Goal: Task Accomplishment & Management: Manage account settings

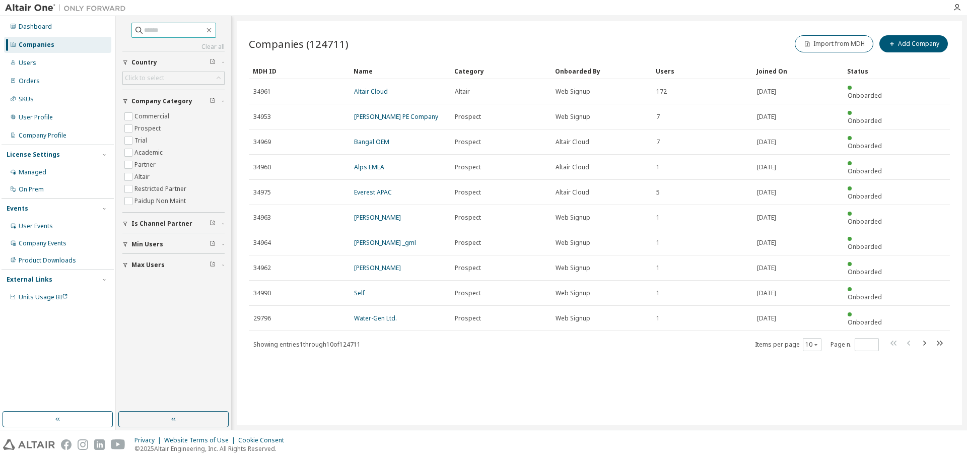
click at [176, 32] on input "text" at bounding box center [174, 30] width 60 height 10
paste input "**********"
type input "**********"
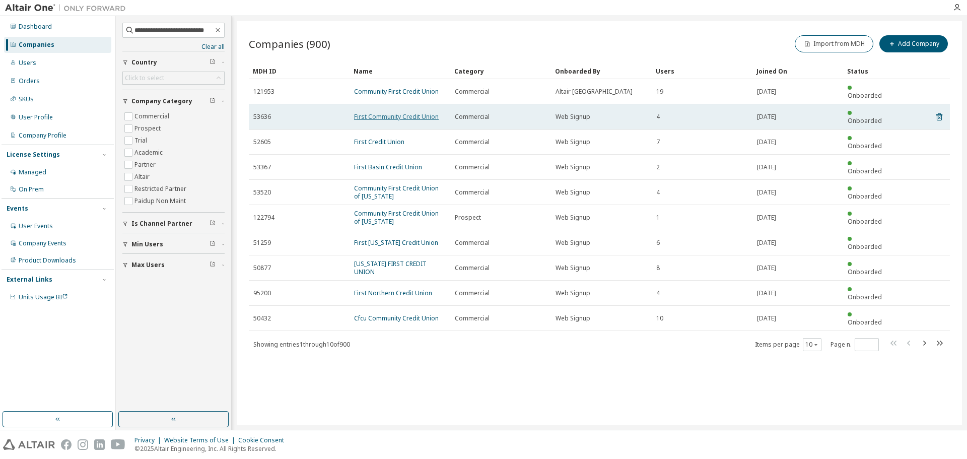
click at [383, 112] on link "First Community Credit Union" at bounding box center [396, 116] width 85 height 9
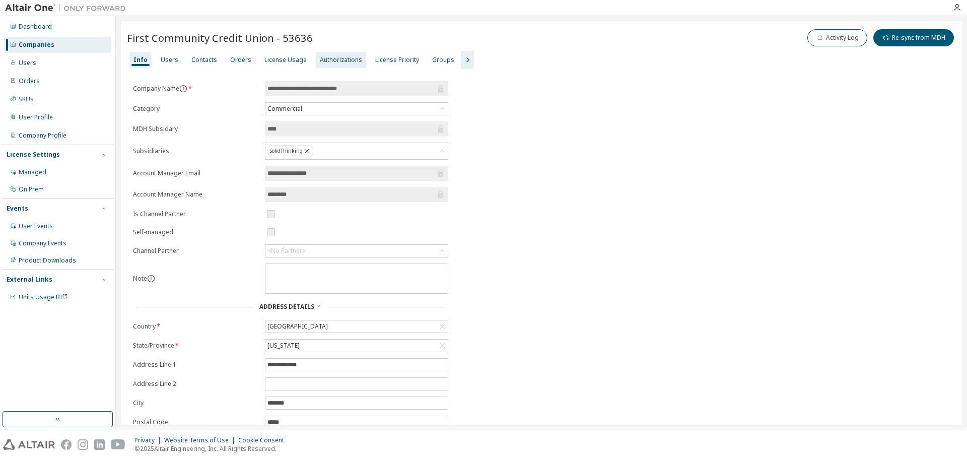
click at [339, 63] on div "Authorizations" at bounding box center [341, 60] width 42 height 8
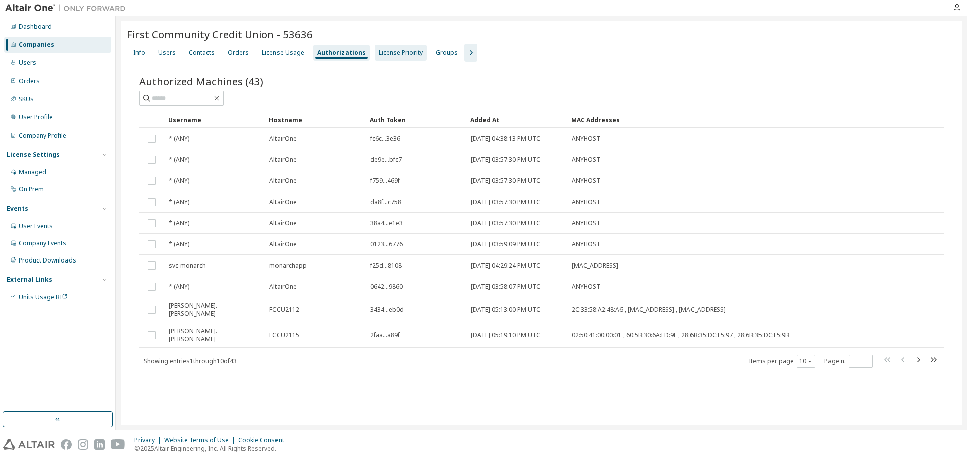
click at [399, 54] on div "License Priority" at bounding box center [401, 53] width 44 height 8
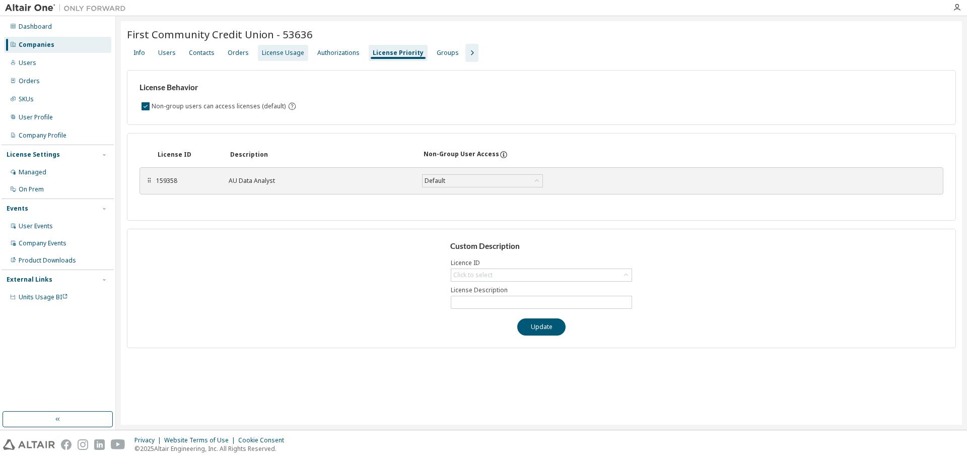
click at [286, 52] on div "License Usage" at bounding box center [283, 53] width 42 height 8
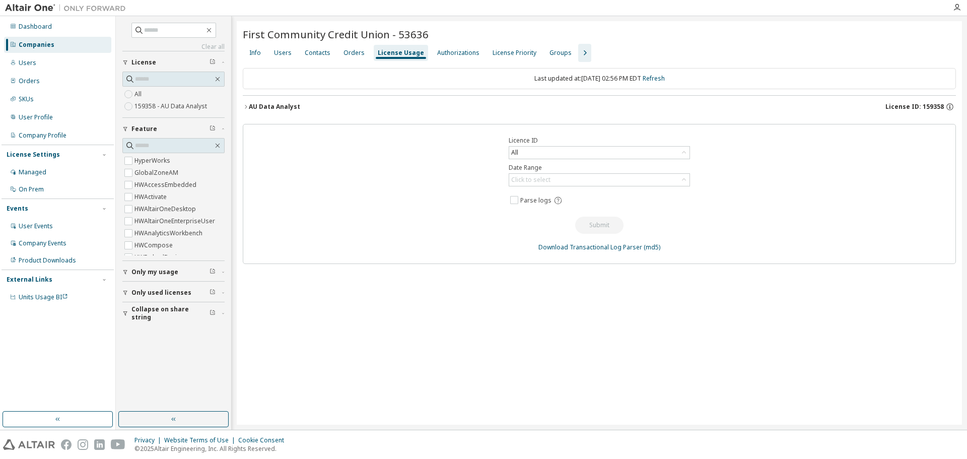
click at [245, 49] on div "Info" at bounding box center [255, 53] width 20 height 16
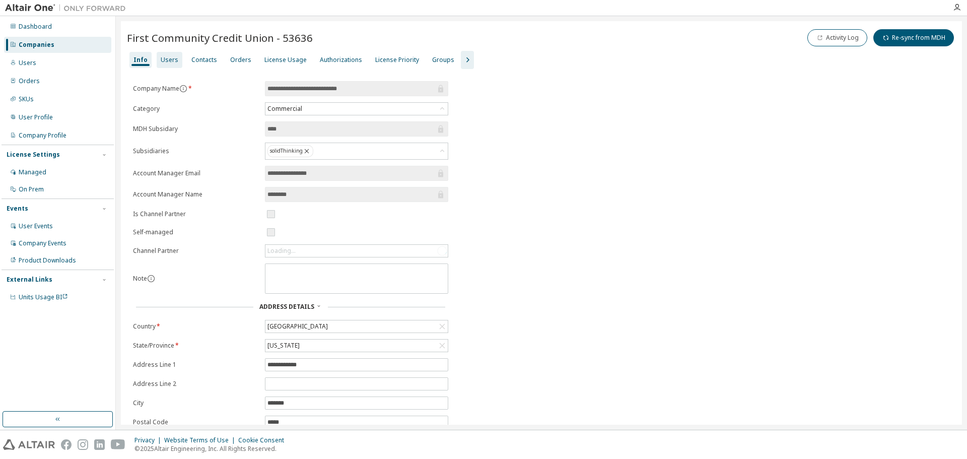
click at [161, 59] on div "Users" at bounding box center [170, 60] width 18 height 8
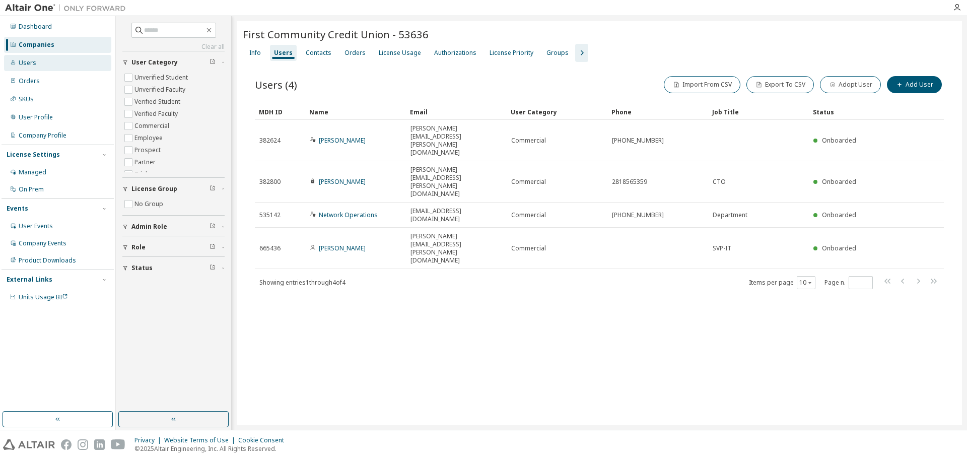
click at [49, 67] on div "Users" at bounding box center [57, 63] width 107 height 16
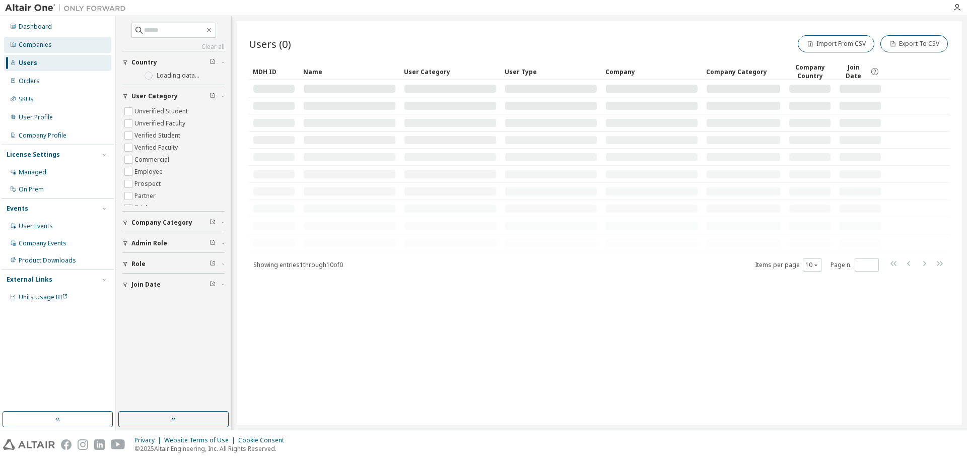
click at [51, 44] on div "Companies" at bounding box center [57, 45] width 107 height 16
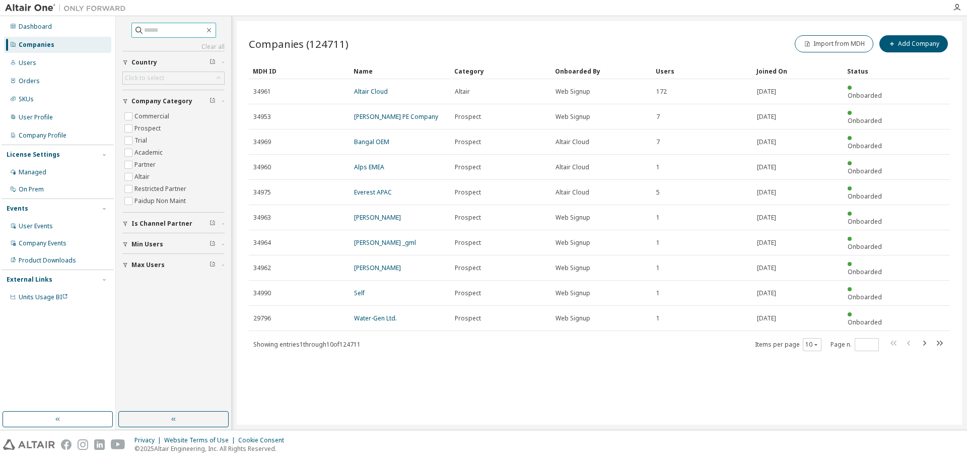
click at [154, 31] on input "text" at bounding box center [174, 30] width 60 height 10
paste input "**********"
type input "**********"
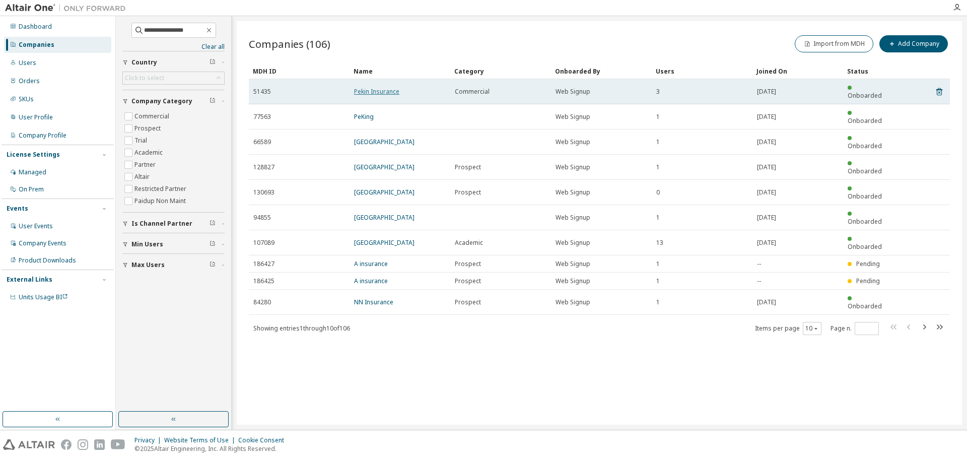
click at [384, 90] on link "Pekin Insurance" at bounding box center [376, 91] width 45 height 9
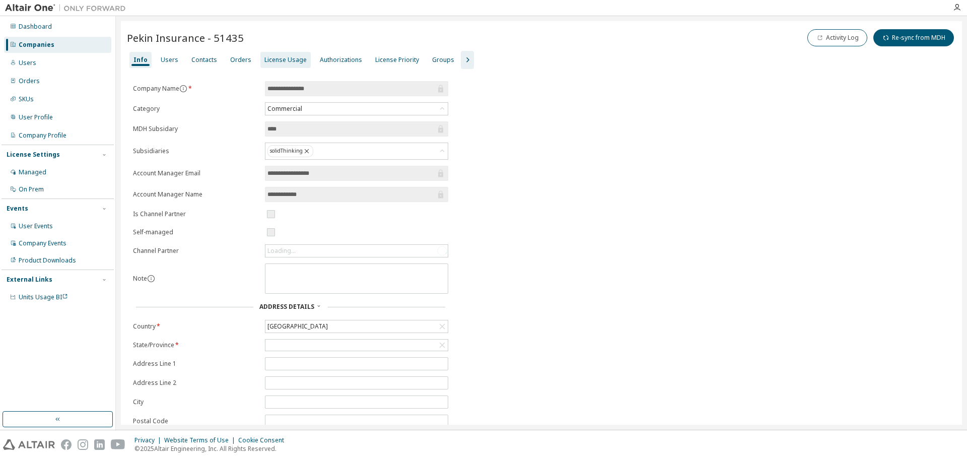
click at [278, 58] on div "License Usage" at bounding box center [285, 60] width 42 height 8
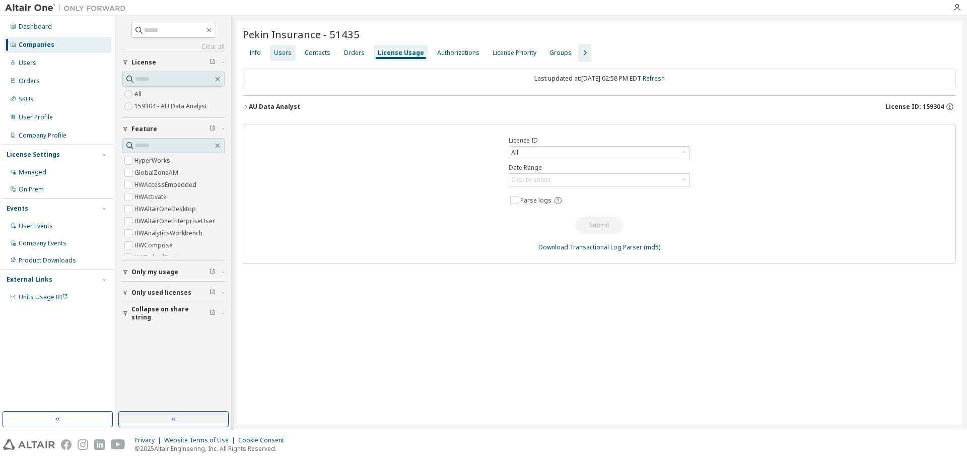
click at [278, 52] on div "Users" at bounding box center [283, 53] width 18 height 8
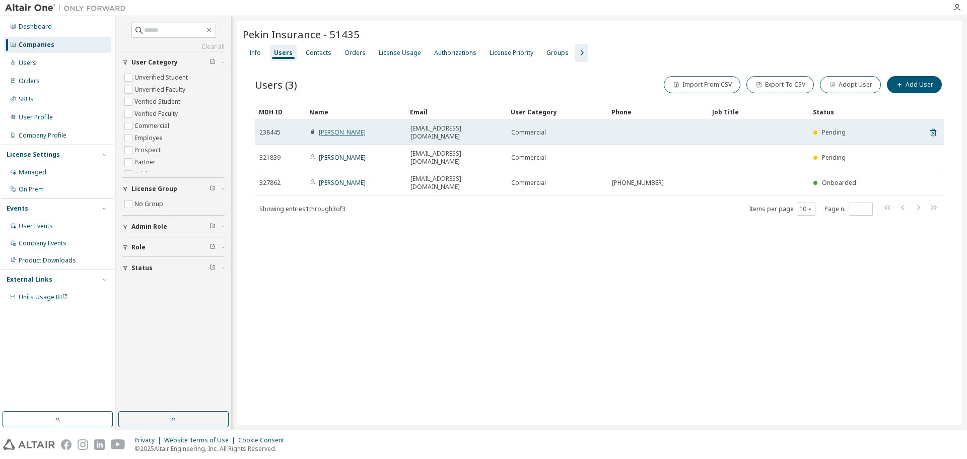
click at [331, 128] on link "[PERSON_NAME]" at bounding box center [342, 132] width 47 height 9
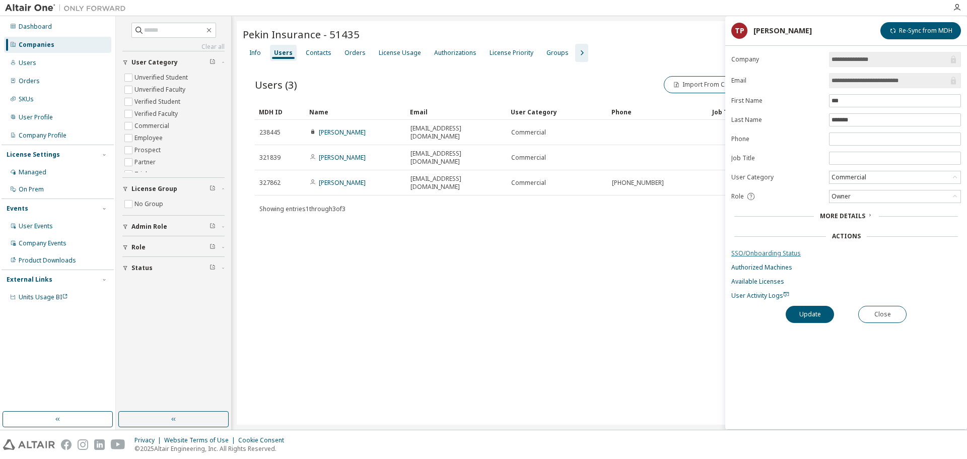
click at [778, 254] on link "SSO/Onboarding Status" at bounding box center [846, 253] width 230 height 8
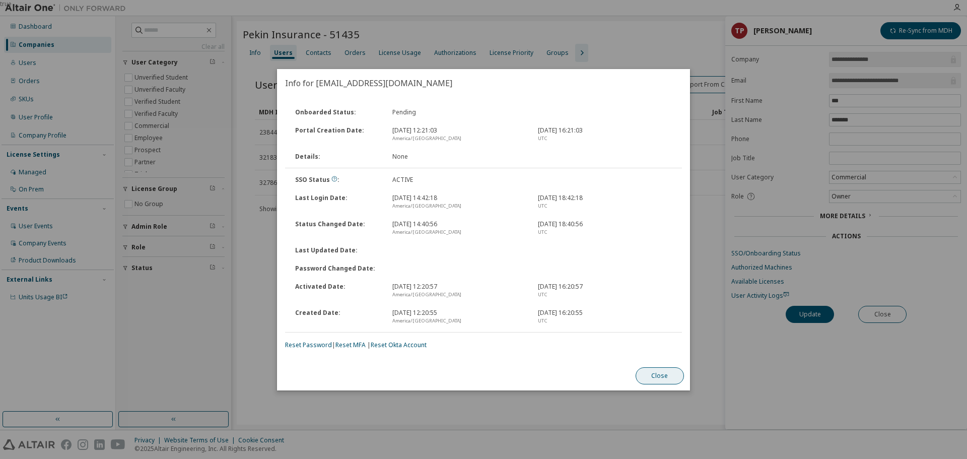
click at [644, 375] on button "Close" at bounding box center [660, 375] width 48 height 17
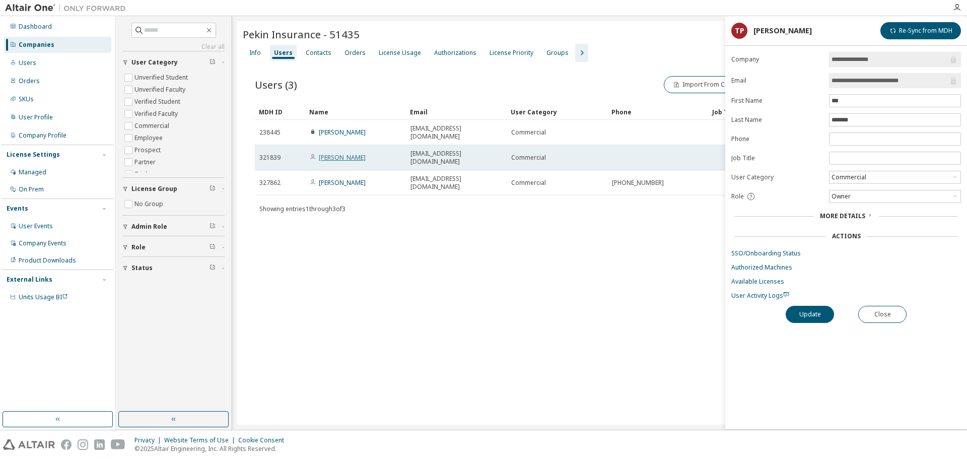
click at [340, 153] on link "[PERSON_NAME]" at bounding box center [342, 157] width 47 height 9
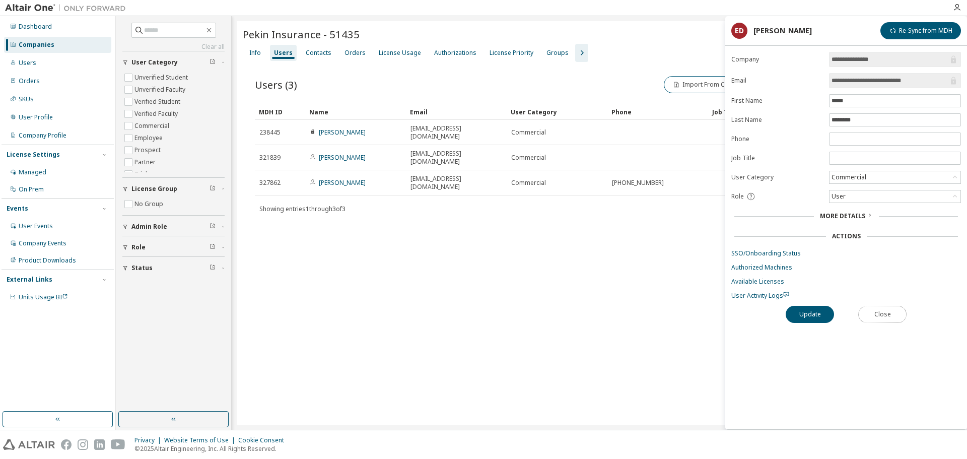
click at [887, 310] on button "Close" at bounding box center [882, 314] width 48 height 17
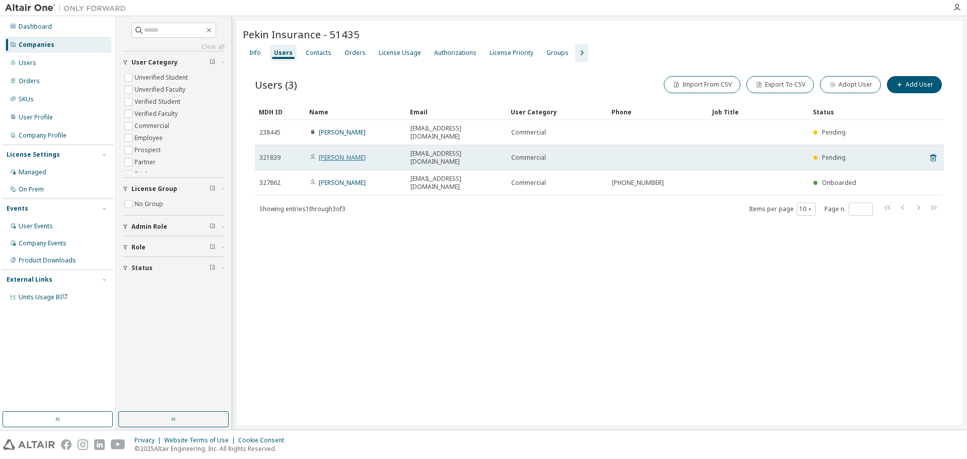
click at [349, 153] on link "[PERSON_NAME]" at bounding box center [342, 157] width 47 height 9
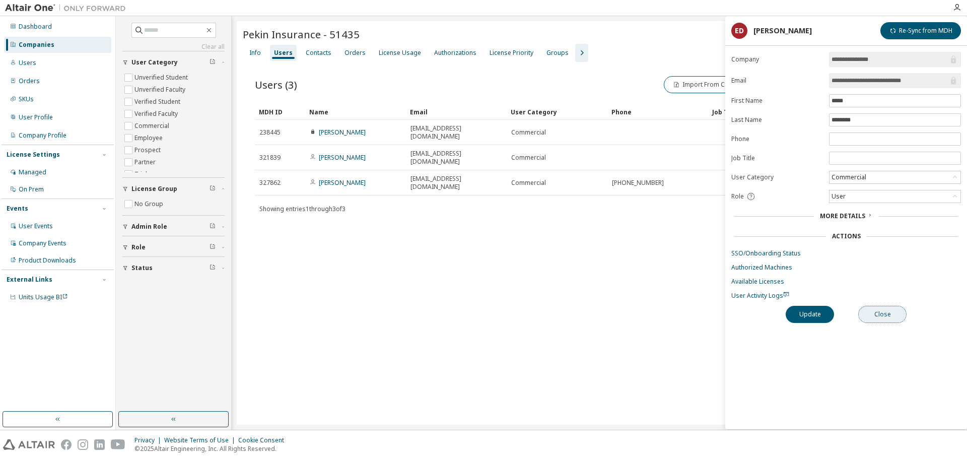
click at [891, 314] on button "Close" at bounding box center [882, 314] width 48 height 17
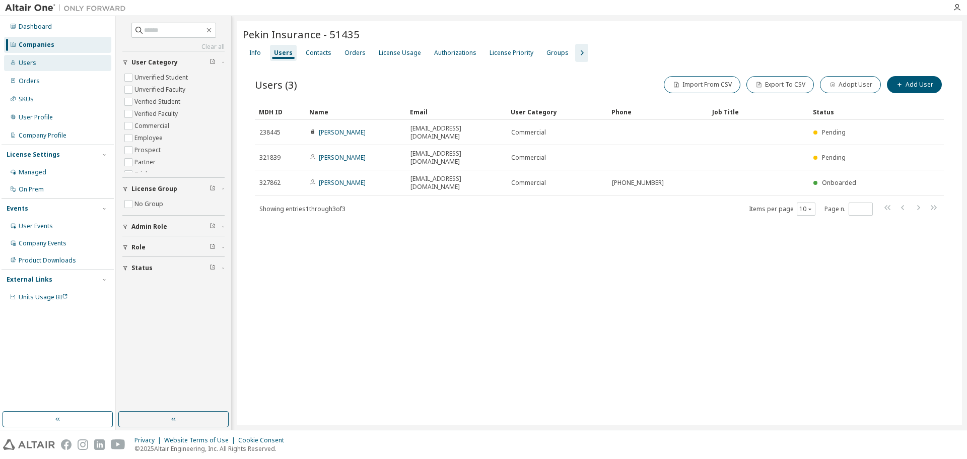
click at [46, 65] on div "Users" at bounding box center [57, 63] width 107 height 16
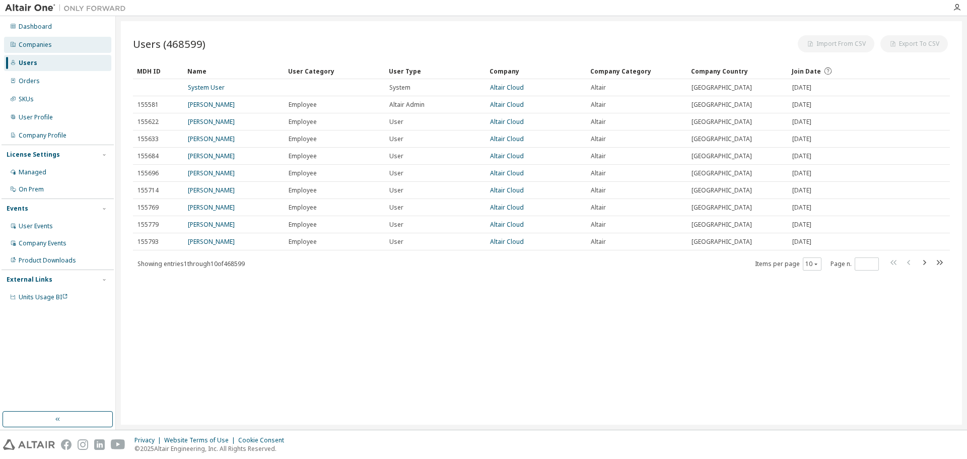
click at [43, 44] on div "Companies" at bounding box center [35, 45] width 33 height 8
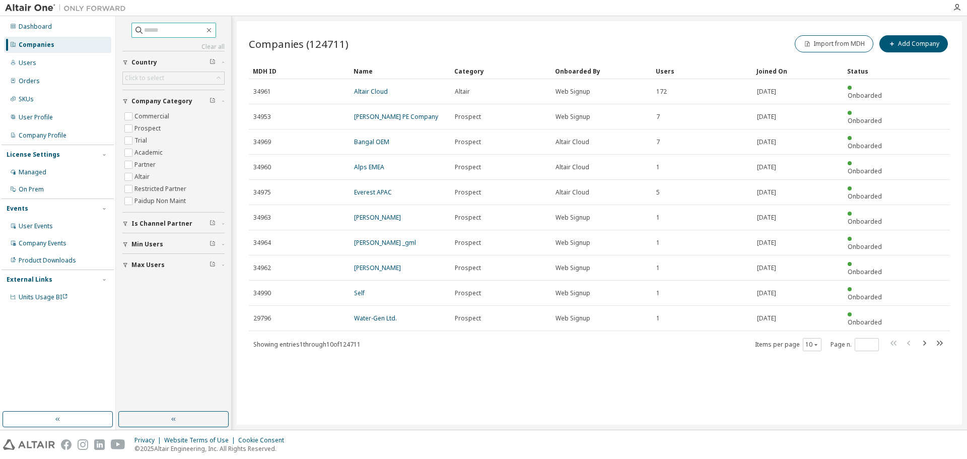
click at [163, 29] on input "text" at bounding box center [174, 30] width 60 height 10
paste input "**********"
type input "**********"
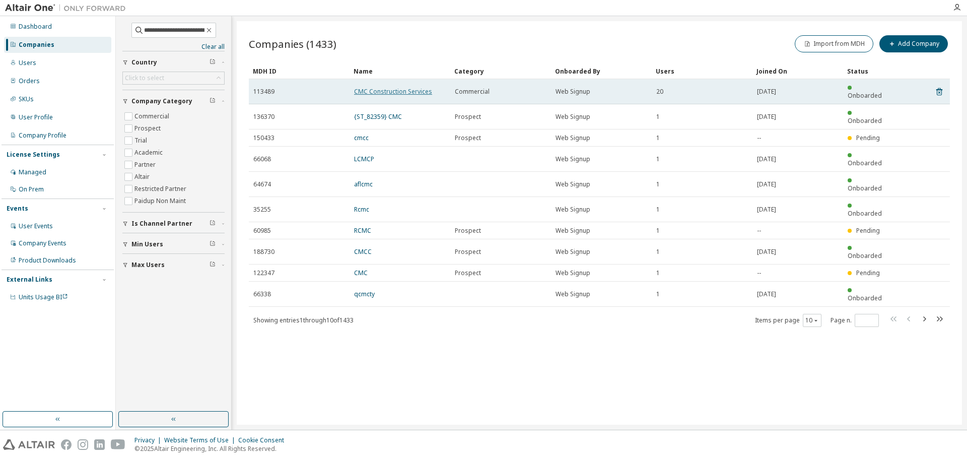
click at [378, 87] on link "CMC Construction Services" at bounding box center [393, 91] width 78 height 9
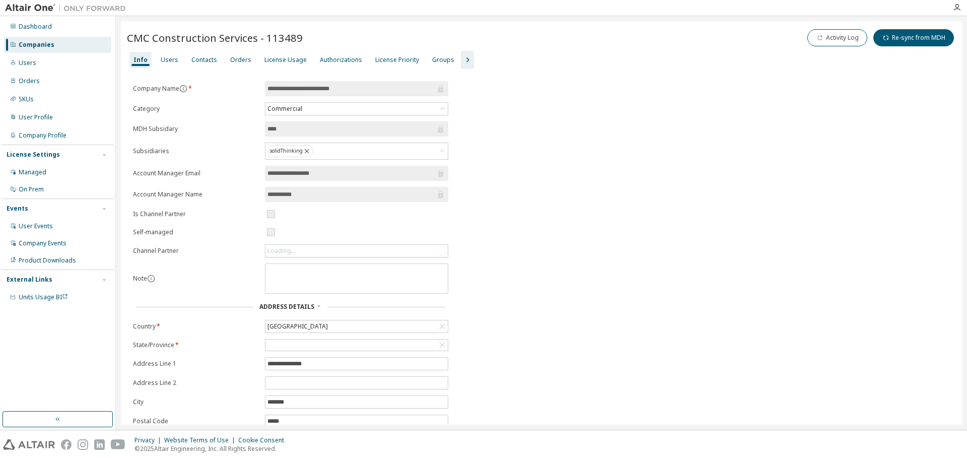
click at [344, 59] on div "Authorizations" at bounding box center [341, 60] width 42 height 8
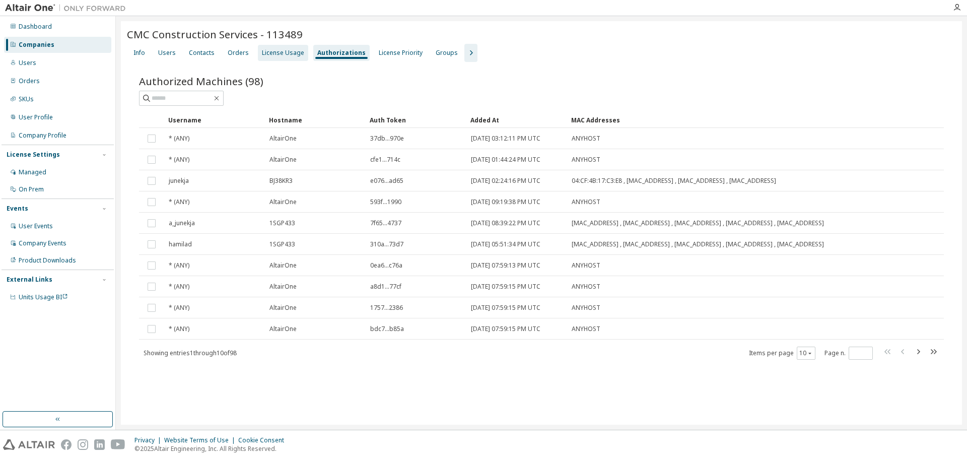
click at [277, 49] on div "License Usage" at bounding box center [283, 53] width 42 height 8
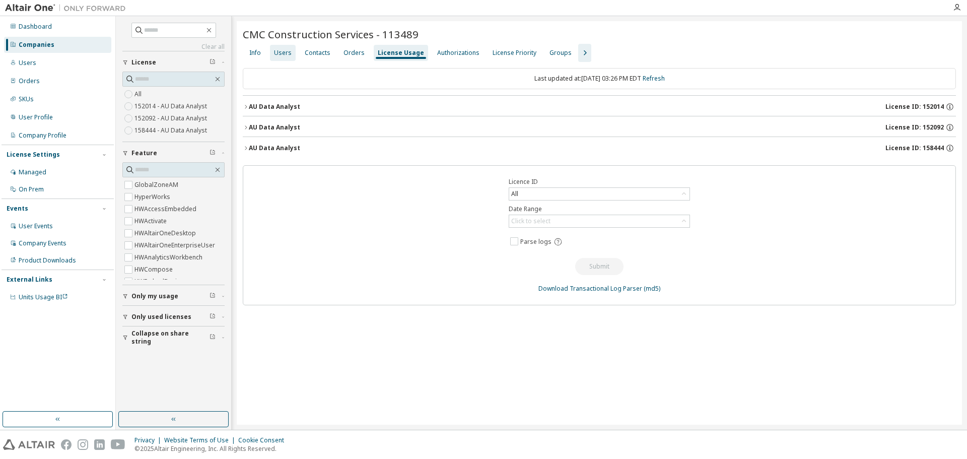
click at [287, 54] on div "Users" at bounding box center [283, 53] width 18 height 8
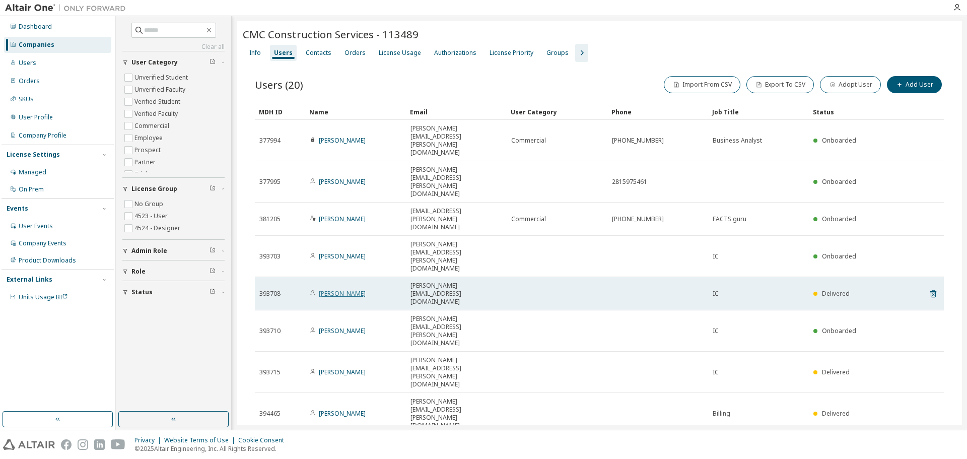
click at [351, 289] on link "[PERSON_NAME]" at bounding box center [342, 293] width 47 height 9
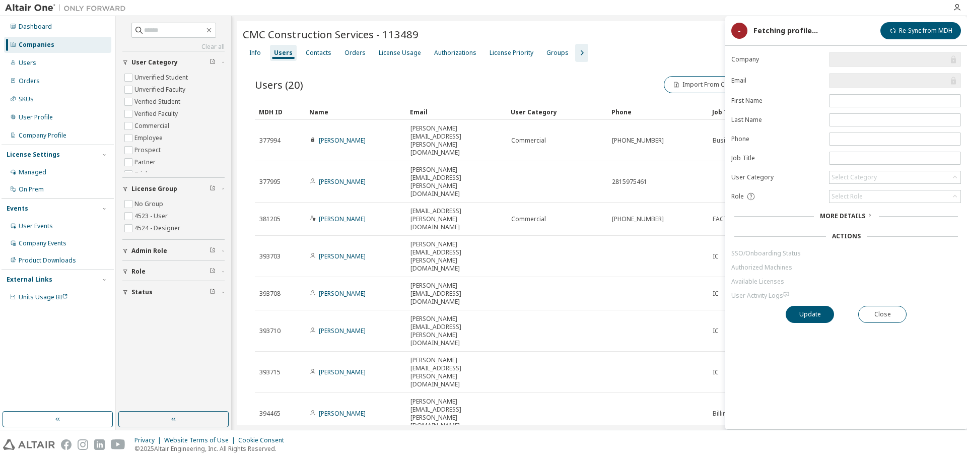
drag, startPoint x: 569, startPoint y: 344, endPoint x: 575, endPoint y: 343, distance: 6.2
click at [574, 344] on div "CMC Construction Services - 113489 Clear Load Save Save As Field Operator Value…" at bounding box center [599, 295] width 725 height 549
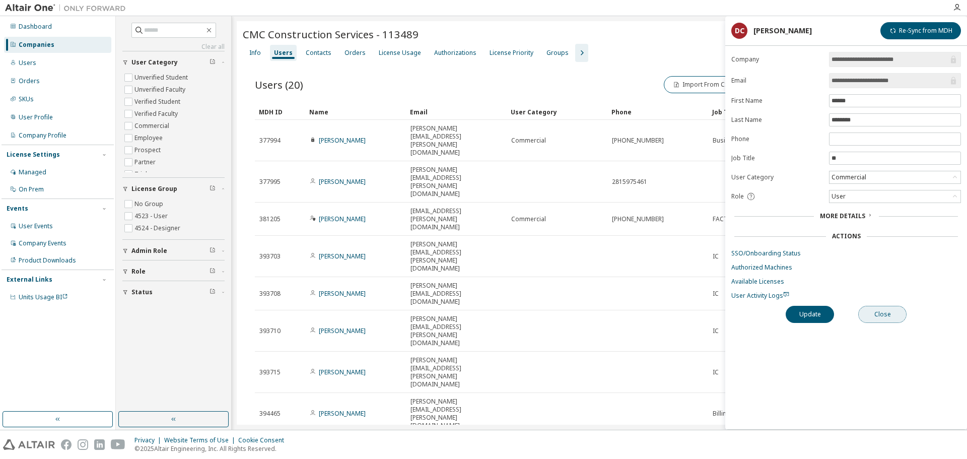
click at [886, 315] on button "Close" at bounding box center [882, 314] width 48 height 17
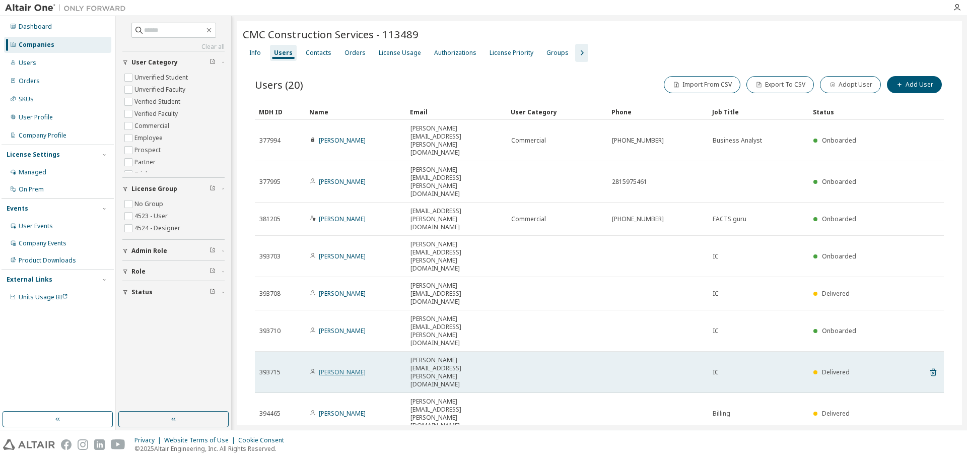
click at [339, 368] on link "[PERSON_NAME]" at bounding box center [342, 372] width 47 height 9
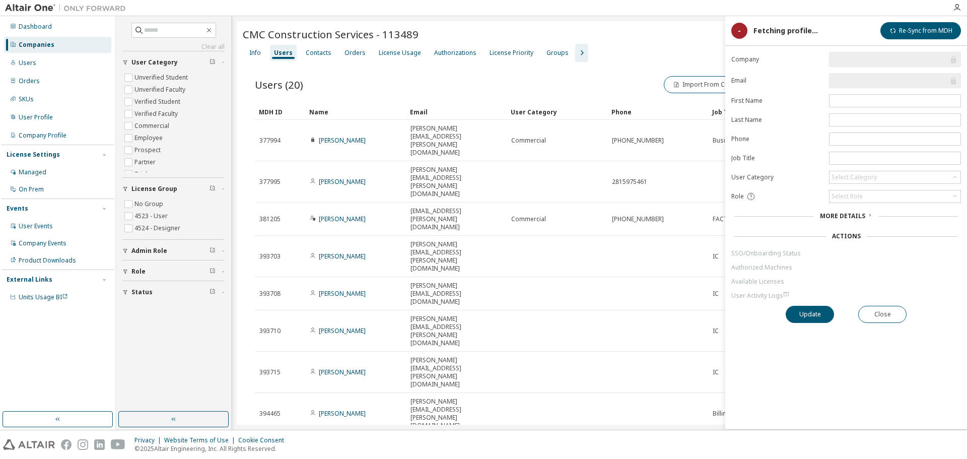
click at [287, 376] on div "CMC Construction Services - 113489 Clear Load Save Save As Field Operator Value…" at bounding box center [599, 295] width 725 height 549
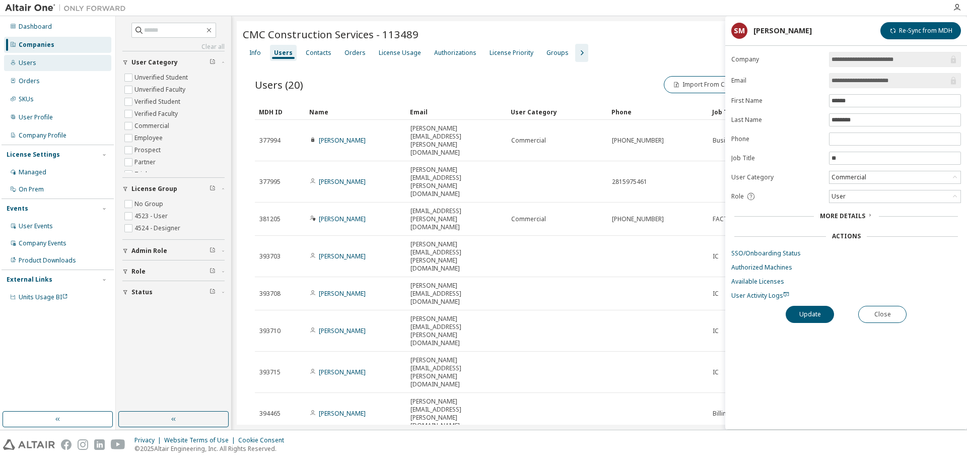
click at [61, 64] on div "Users" at bounding box center [57, 63] width 107 height 16
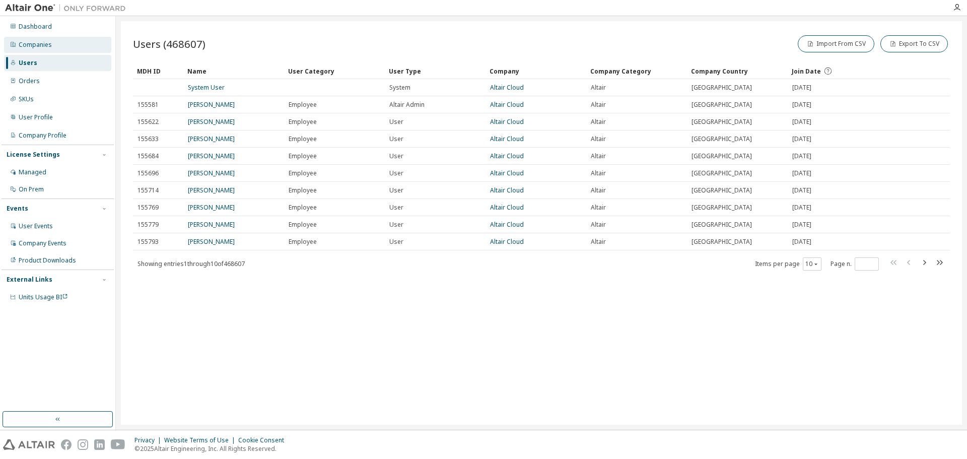
click at [59, 38] on div "Companies" at bounding box center [57, 45] width 107 height 16
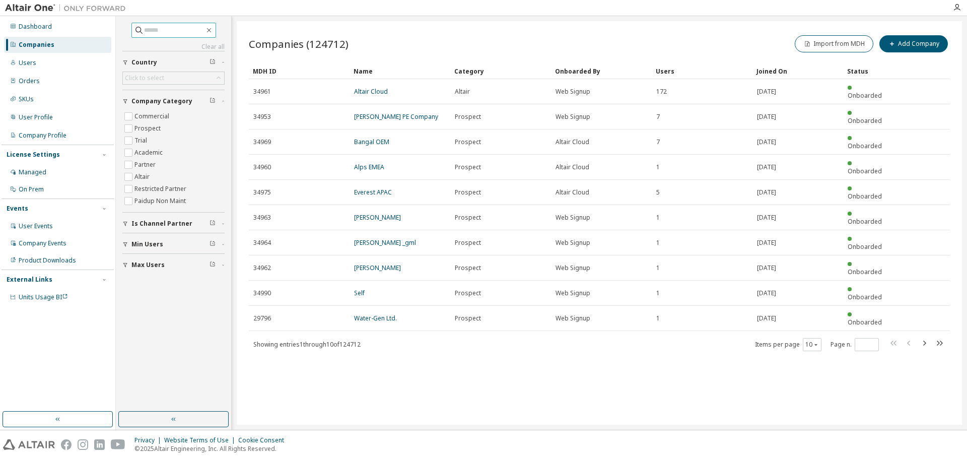
click at [150, 26] on input "text" at bounding box center [174, 30] width 60 height 10
paste input "**********"
drag, startPoint x: 144, startPoint y: 29, endPoint x: 177, endPoint y: 28, distance: 33.3
click at [146, 28] on input "**********" at bounding box center [174, 30] width 60 height 10
type input "**********"
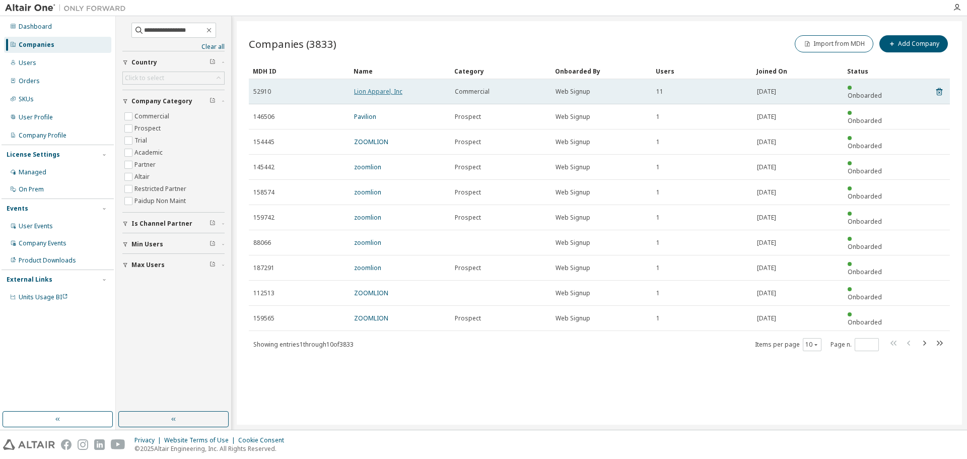
click at [374, 88] on link "Lion Apparel, Inc" at bounding box center [378, 91] width 48 height 9
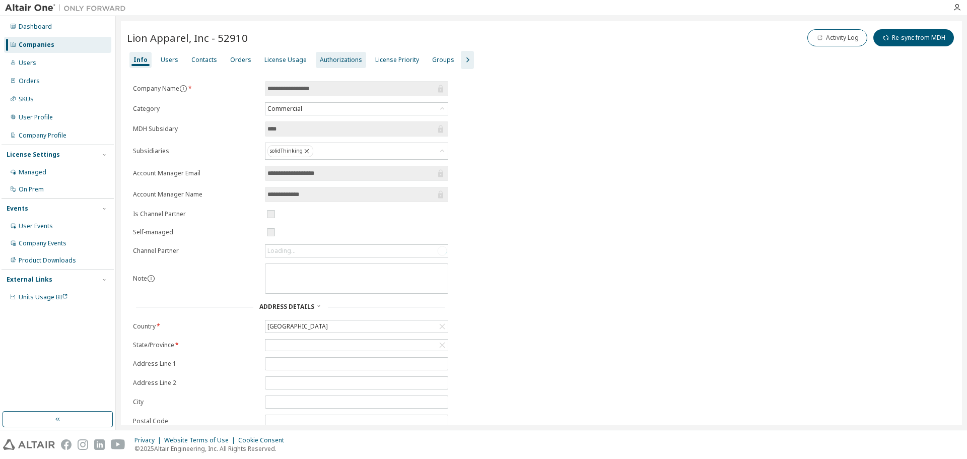
click at [340, 61] on div "Authorizations" at bounding box center [341, 60] width 42 height 8
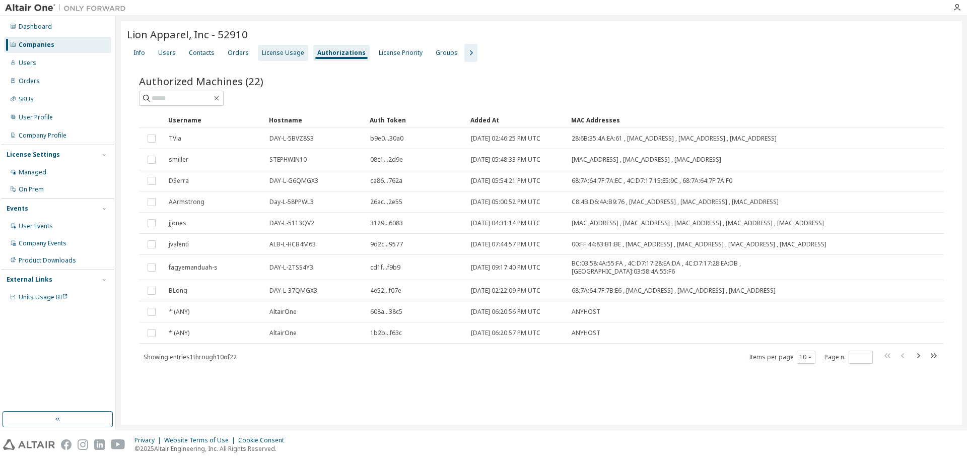
click at [287, 52] on div "License Usage" at bounding box center [283, 53] width 42 height 8
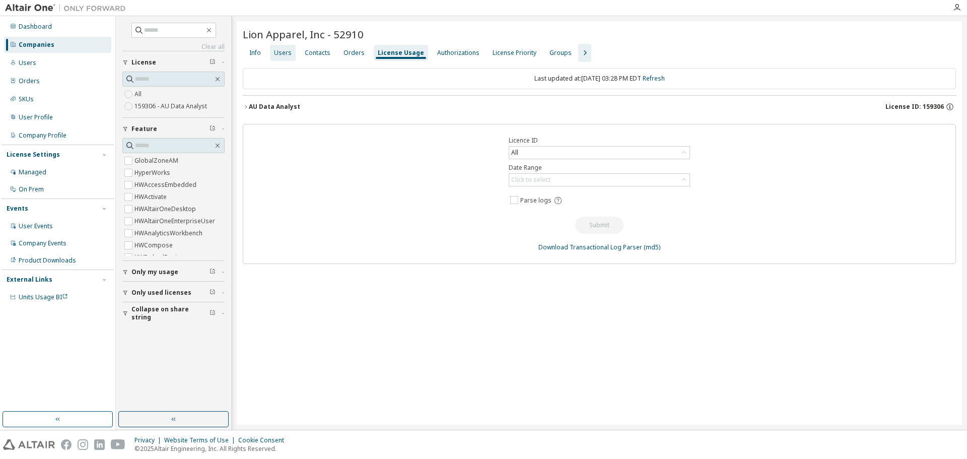
click at [283, 49] on div "Users" at bounding box center [283, 53] width 18 height 8
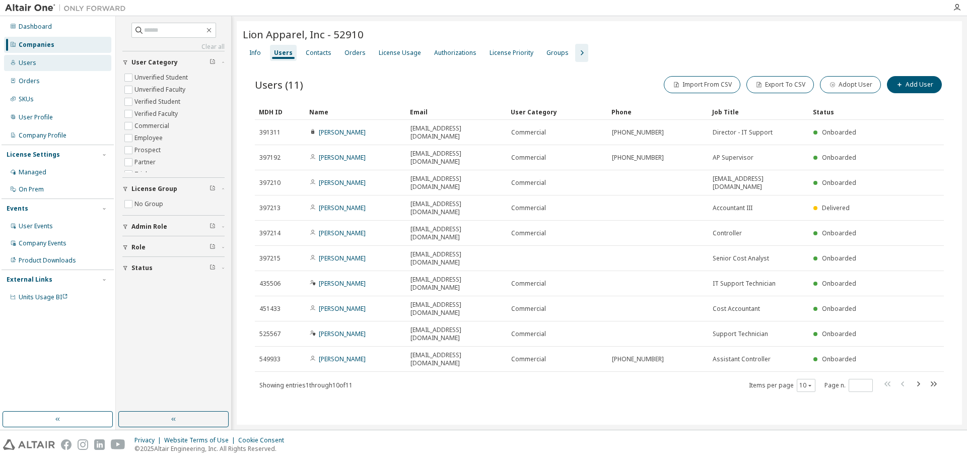
click at [68, 65] on div "Users" at bounding box center [57, 63] width 107 height 16
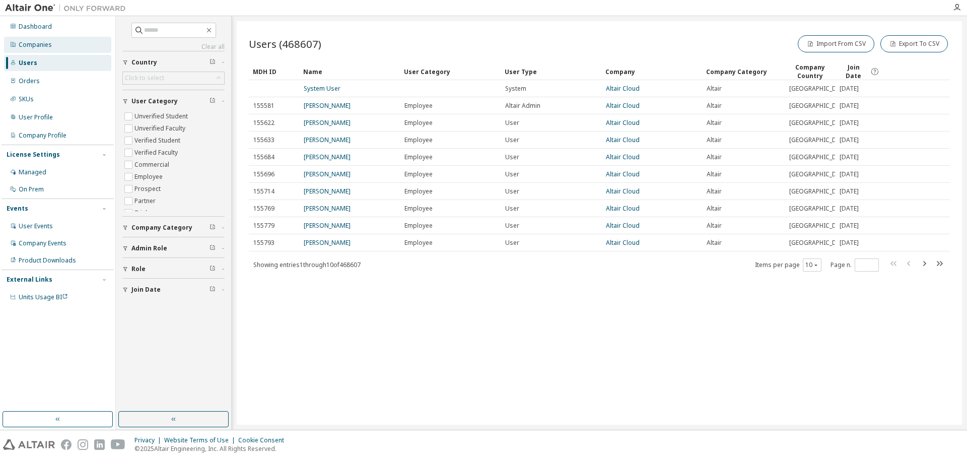
click at [49, 45] on div "Companies" at bounding box center [35, 45] width 33 height 8
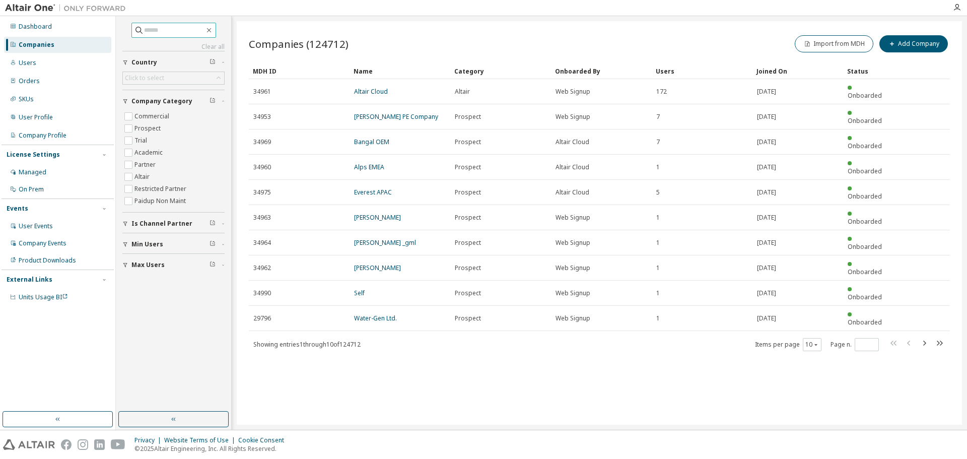
click at [170, 32] on input "text" at bounding box center [174, 30] width 60 height 10
paste input "**********"
type input "**********"
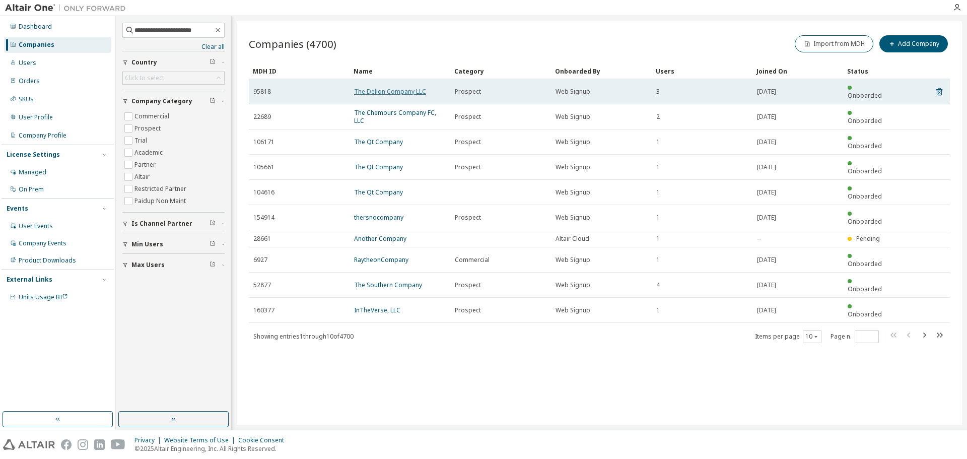
click at [382, 90] on link "The Delion Company LLC" at bounding box center [390, 91] width 72 height 9
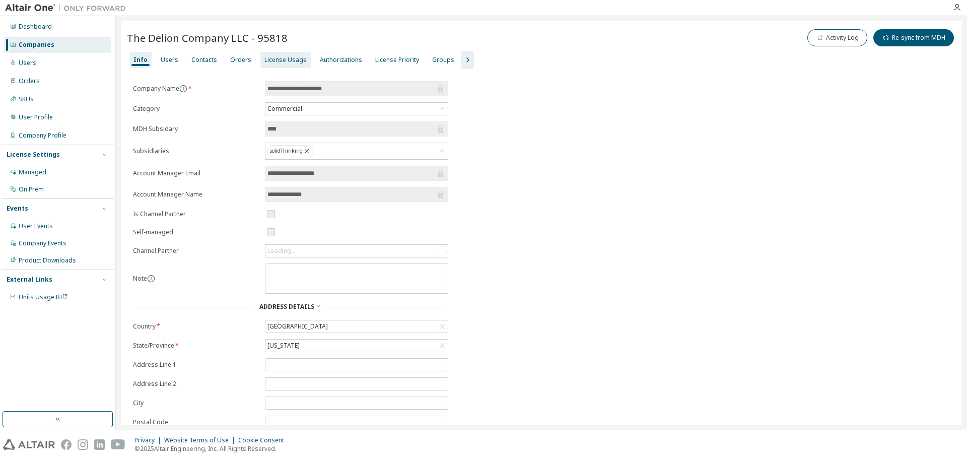
click at [285, 61] on div "License Usage" at bounding box center [285, 60] width 42 height 8
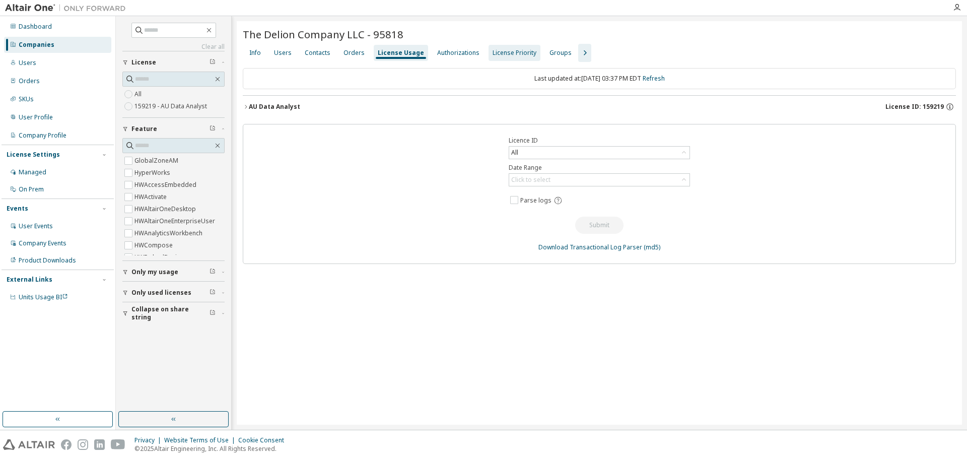
click at [506, 53] on div "License Priority" at bounding box center [515, 53] width 44 height 8
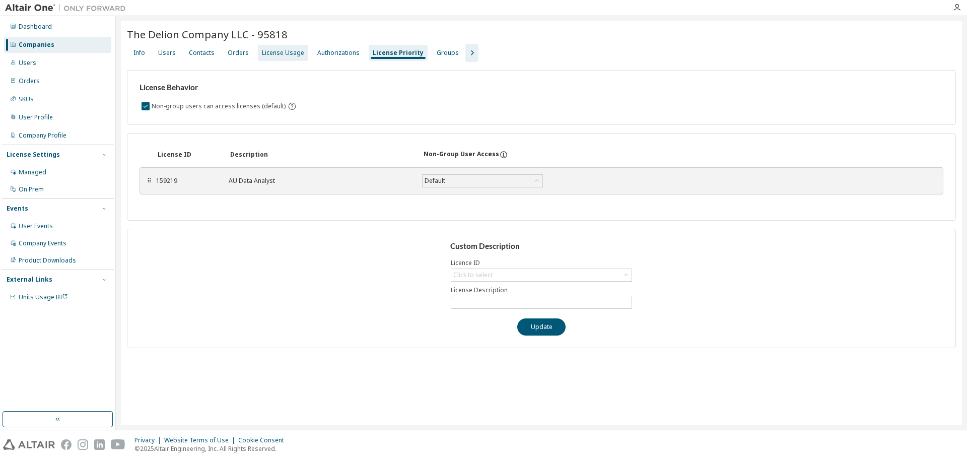
click at [282, 52] on div "License Usage" at bounding box center [283, 53] width 42 height 8
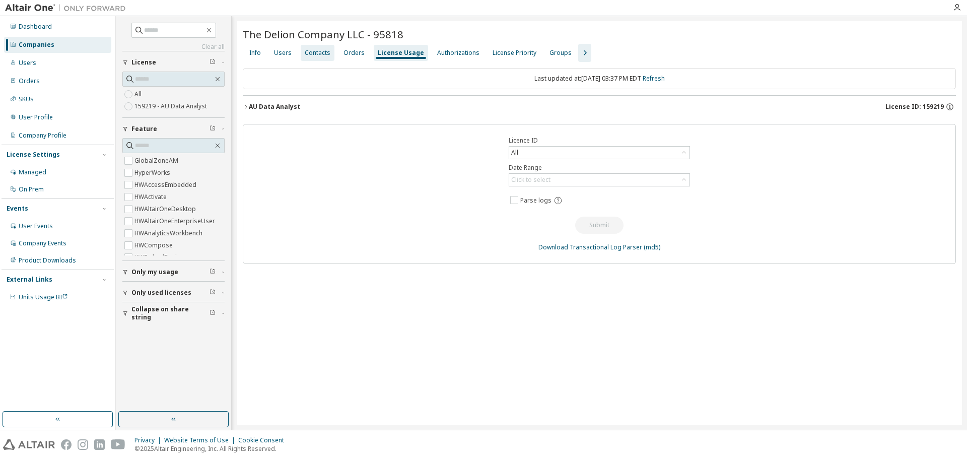
click at [314, 54] on div "Contacts" at bounding box center [318, 53] width 26 height 8
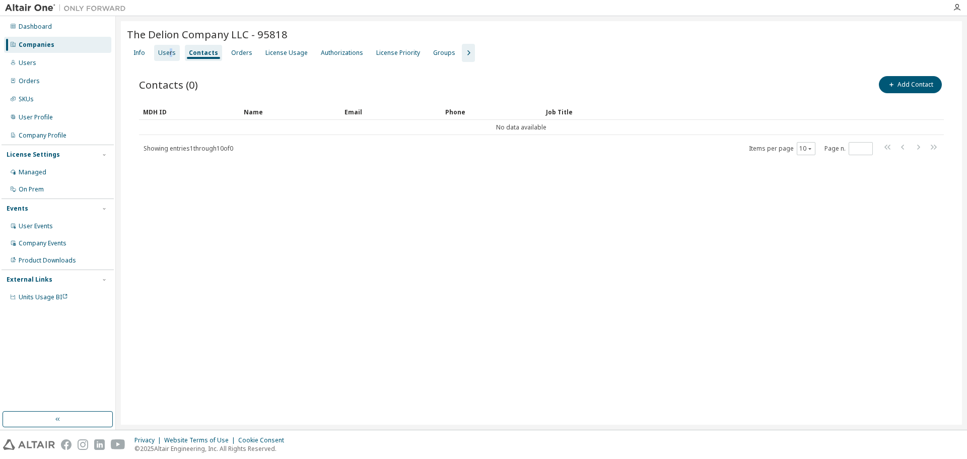
click at [171, 54] on div "Users" at bounding box center [167, 53] width 18 height 8
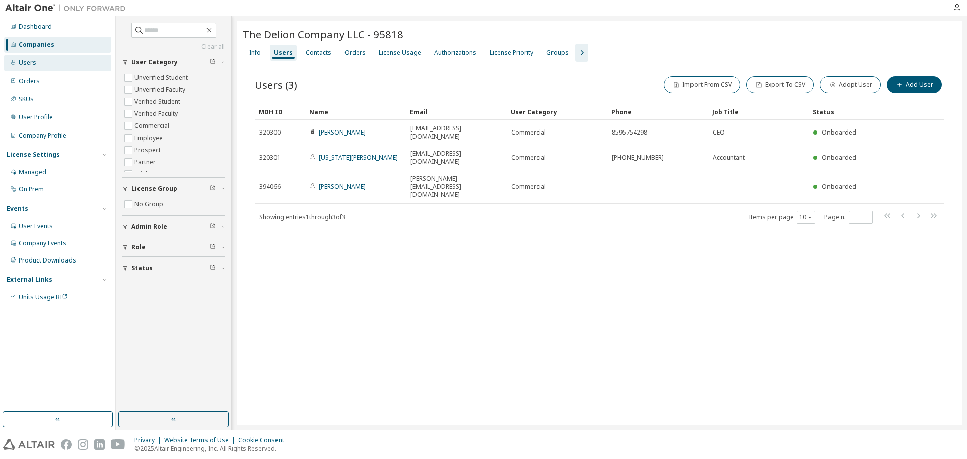
click at [52, 60] on div "Users" at bounding box center [57, 63] width 107 height 16
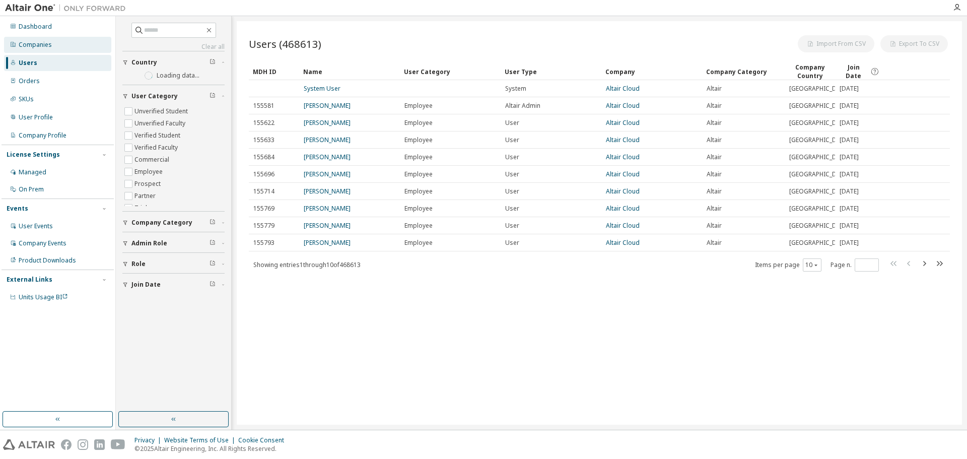
click at [57, 46] on div "Companies" at bounding box center [57, 45] width 107 height 16
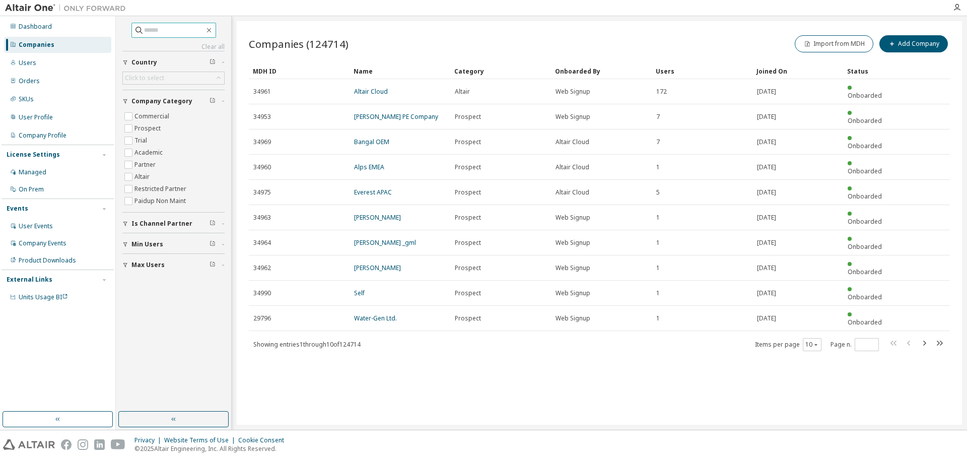
drag, startPoint x: 173, startPoint y: 25, endPoint x: 163, endPoint y: 32, distance: 12.7
click at [163, 32] on div "Clear all Max Users Min Users Is Channel Partner Company Category Commercial Pr…" at bounding box center [173, 214] width 112 height 392
click at [162, 32] on input "text" at bounding box center [174, 30] width 60 height 10
paste input "**********"
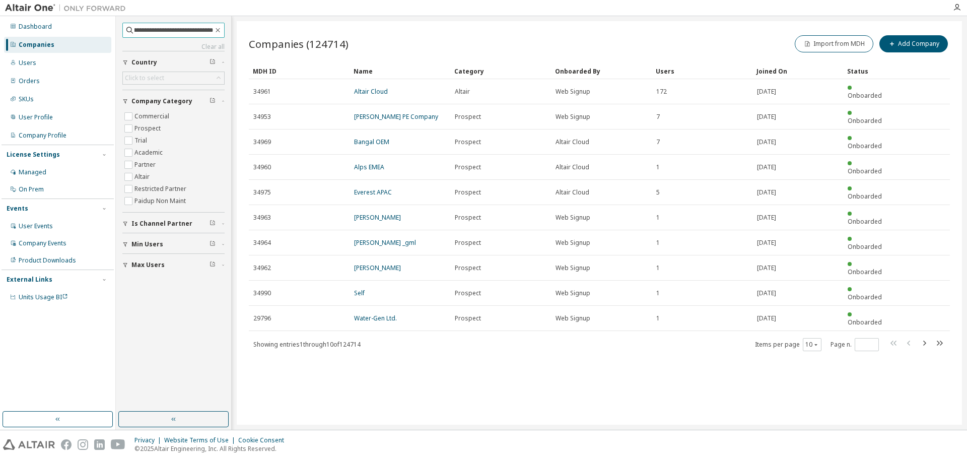
type input "**********"
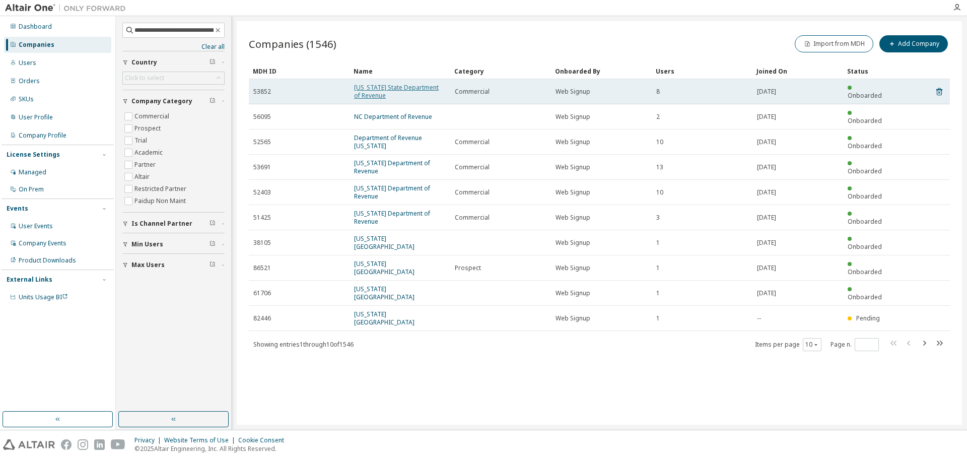
click at [388, 87] on link "[US_STATE] State Department of Revenue" at bounding box center [396, 91] width 85 height 17
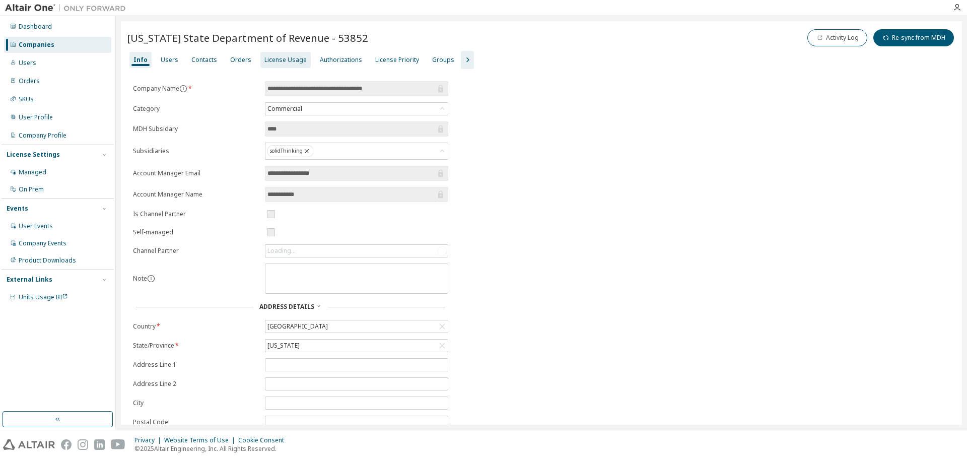
click at [291, 62] on div "License Usage" at bounding box center [285, 60] width 42 height 8
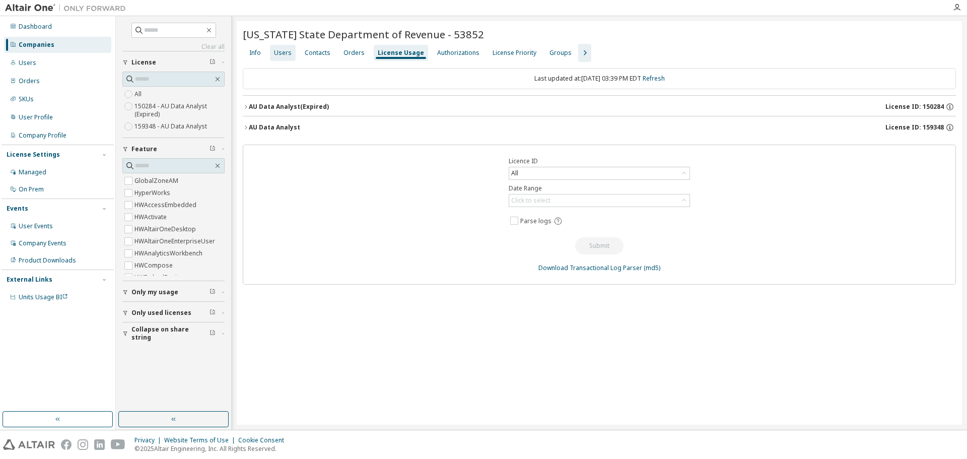
click at [281, 56] on div "Users" at bounding box center [283, 53] width 18 height 8
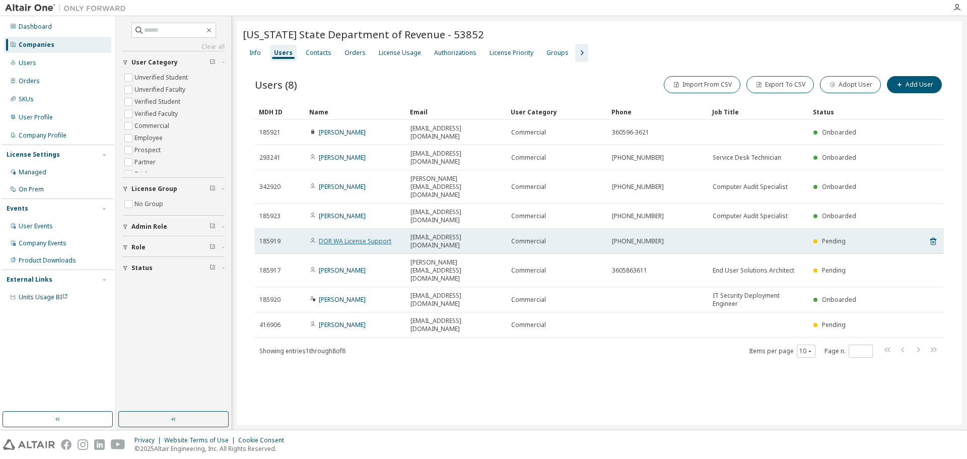
click at [363, 237] on link "DOR WA License Support" at bounding box center [355, 241] width 73 height 9
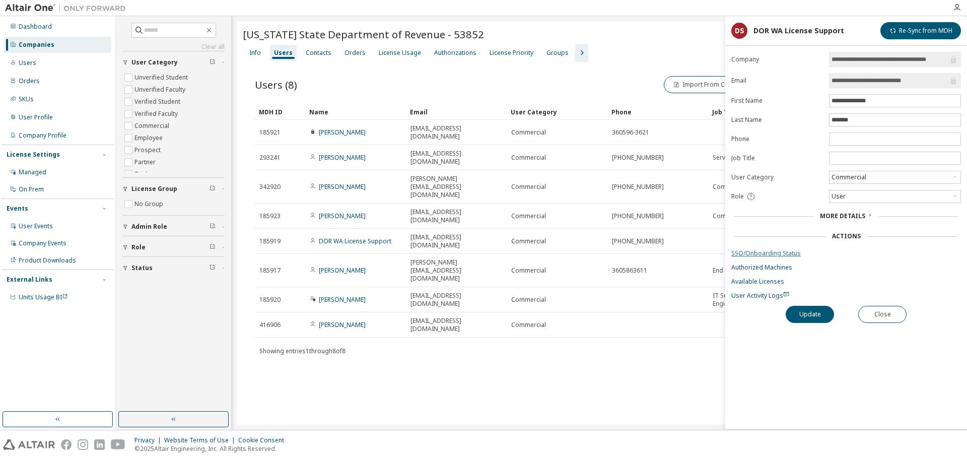
click at [777, 251] on link "SSO/Onboarding Status" at bounding box center [846, 253] width 230 height 8
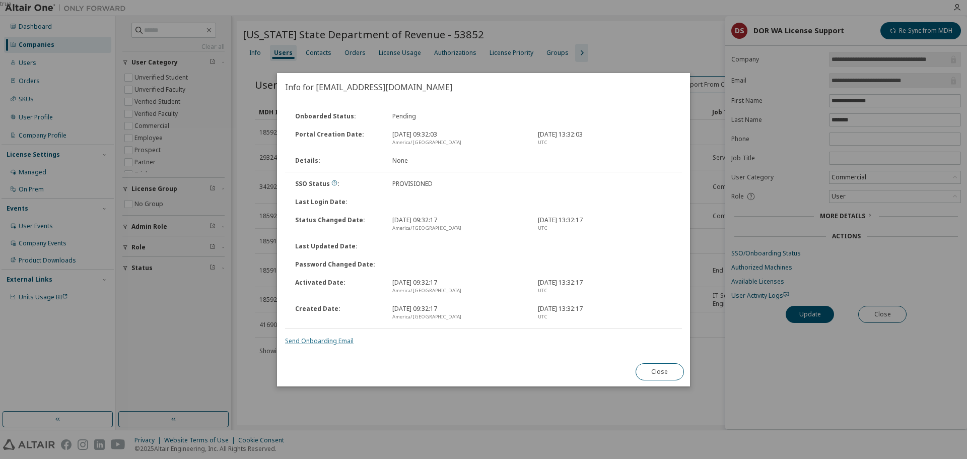
click at [317, 339] on link "Send Onboarding Email" at bounding box center [319, 341] width 69 height 9
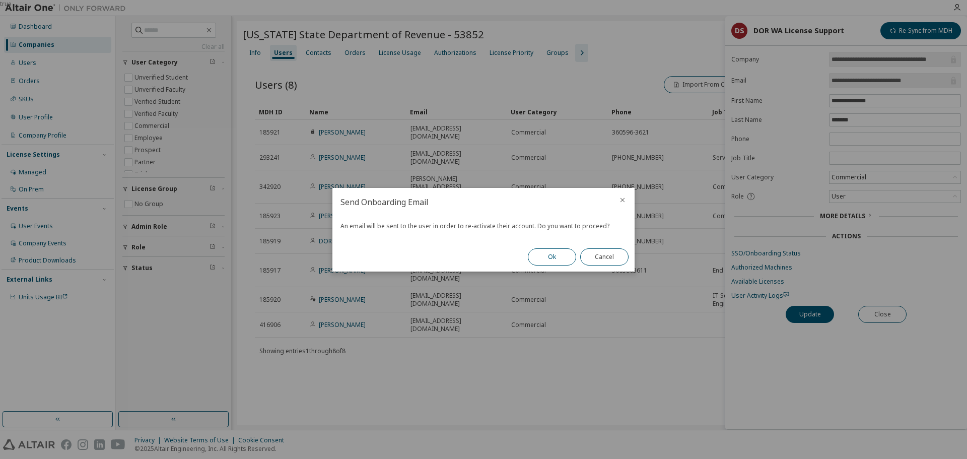
click at [562, 261] on button "Ok" at bounding box center [552, 256] width 48 height 17
click at [607, 259] on button "Close" at bounding box center [604, 256] width 48 height 17
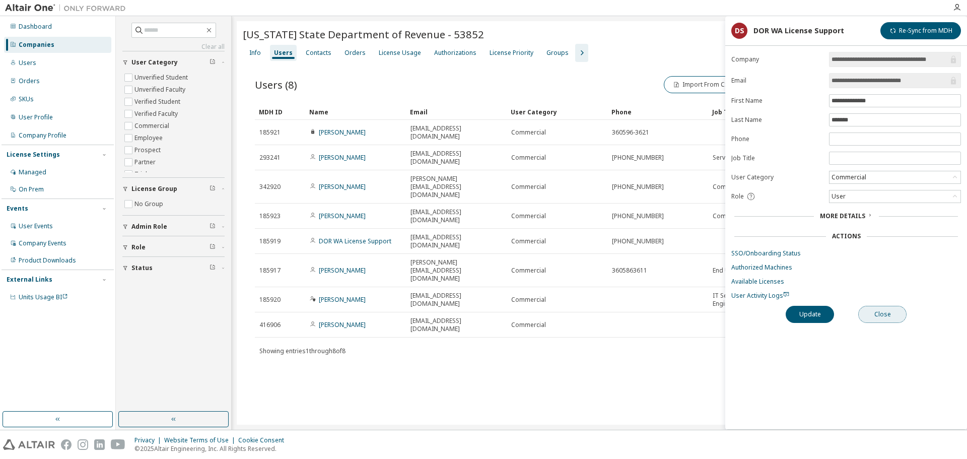
click at [883, 314] on button "Close" at bounding box center [882, 314] width 48 height 17
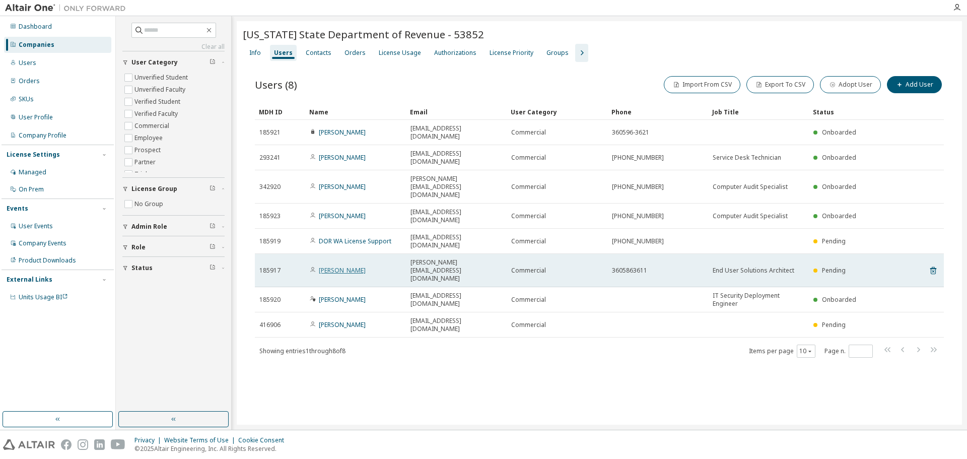
click at [325, 266] on link "[PERSON_NAME]" at bounding box center [342, 270] width 47 height 9
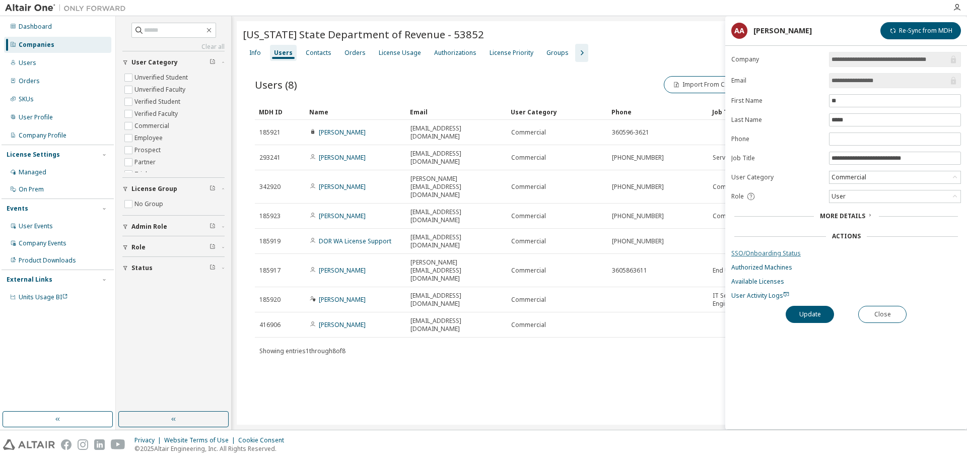
click at [777, 253] on link "SSO/Onboarding Status" at bounding box center [846, 253] width 230 height 8
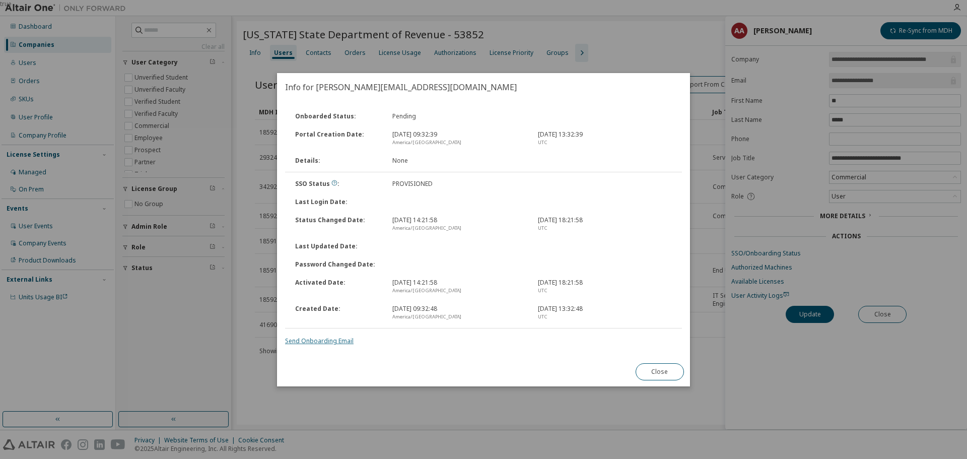
click at [299, 343] on link "Send Onboarding Email" at bounding box center [319, 341] width 69 height 9
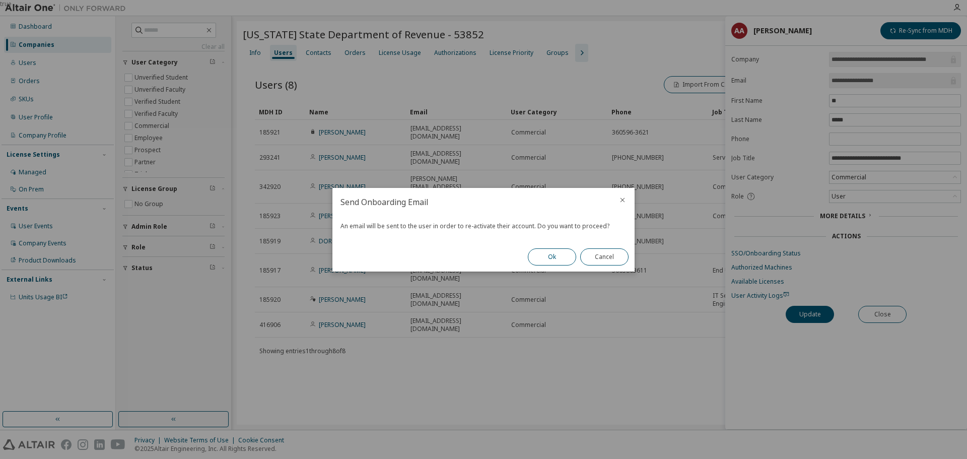
click at [550, 259] on button "Ok" at bounding box center [552, 256] width 48 height 17
click at [603, 258] on button "Close" at bounding box center [604, 256] width 48 height 17
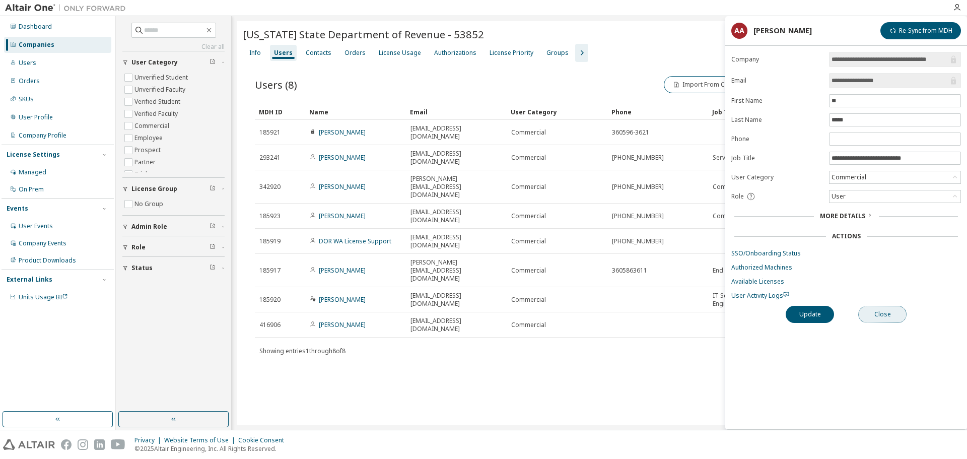
click at [884, 320] on button "Close" at bounding box center [882, 314] width 48 height 17
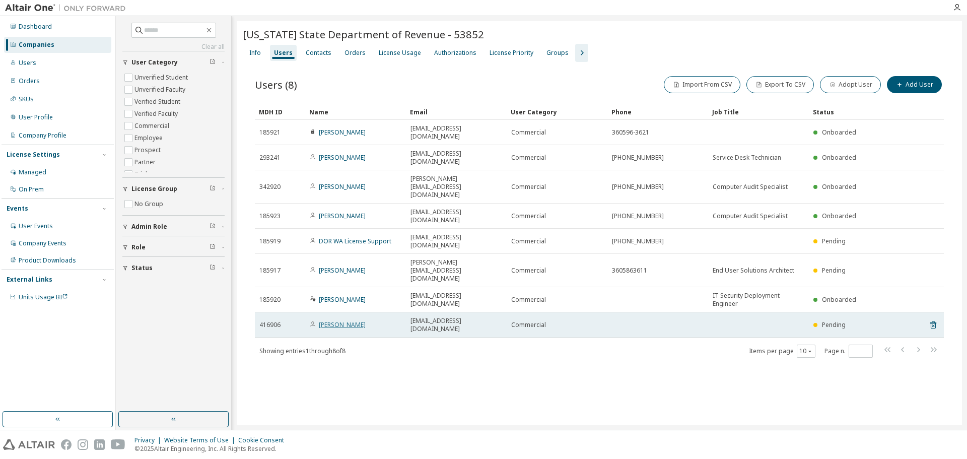
click at [334, 320] on link "[PERSON_NAME]" at bounding box center [342, 324] width 47 height 9
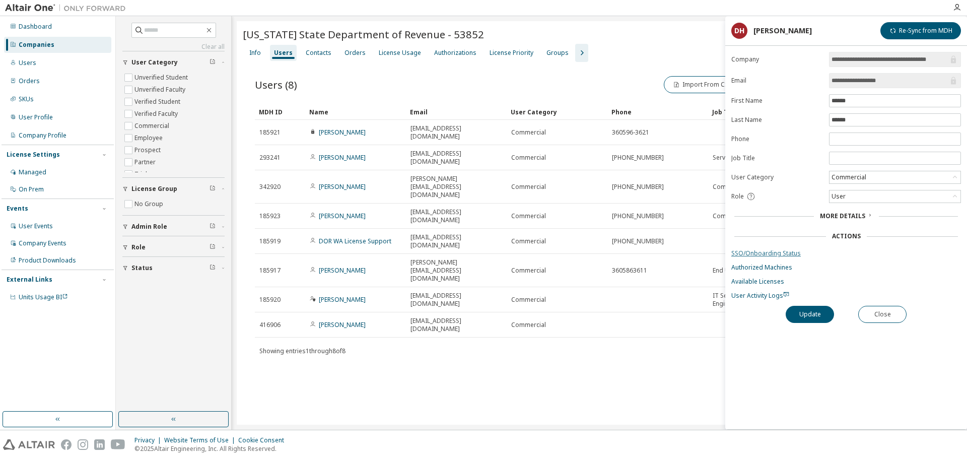
click at [757, 252] on link "SSO/Onboarding Status" at bounding box center [846, 253] width 230 height 8
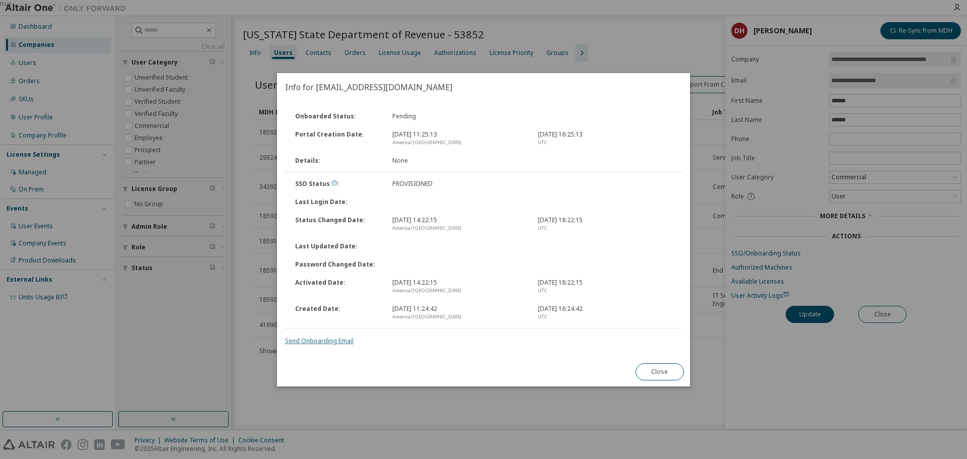
click at [334, 341] on link "Send Onboarding Email" at bounding box center [319, 341] width 69 height 9
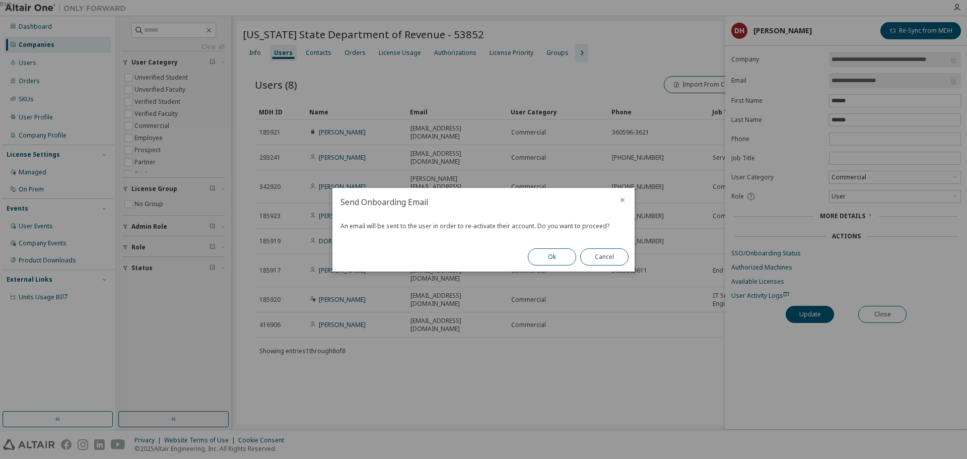
click at [550, 255] on button "Ok" at bounding box center [552, 256] width 48 height 17
click at [605, 257] on button "Close" at bounding box center [604, 256] width 48 height 17
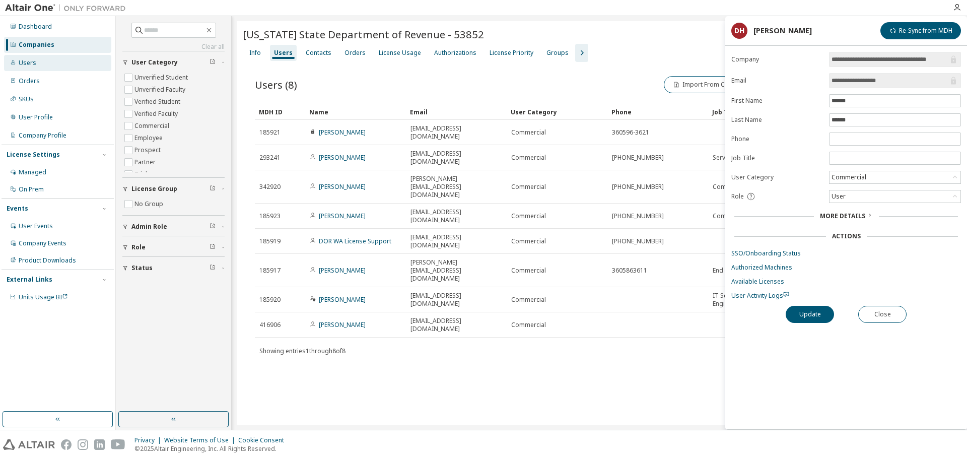
click at [56, 59] on div "Users" at bounding box center [57, 63] width 107 height 16
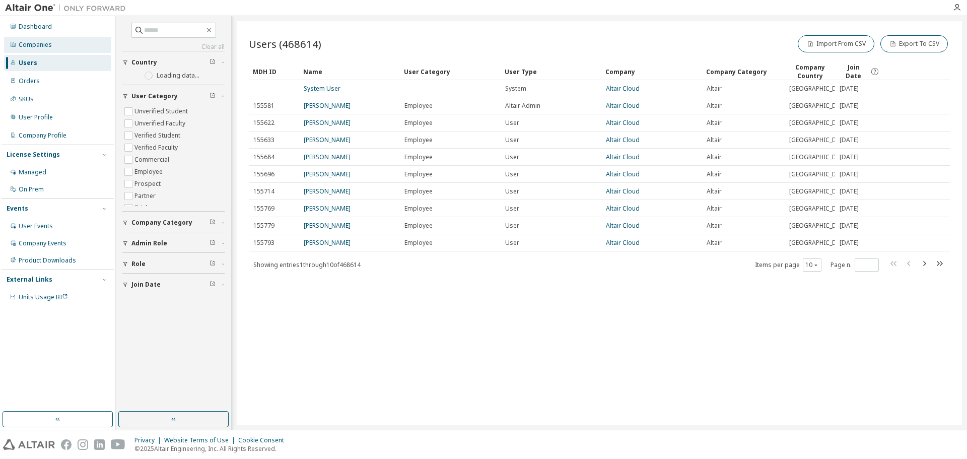
click at [62, 48] on div "Companies" at bounding box center [57, 45] width 107 height 16
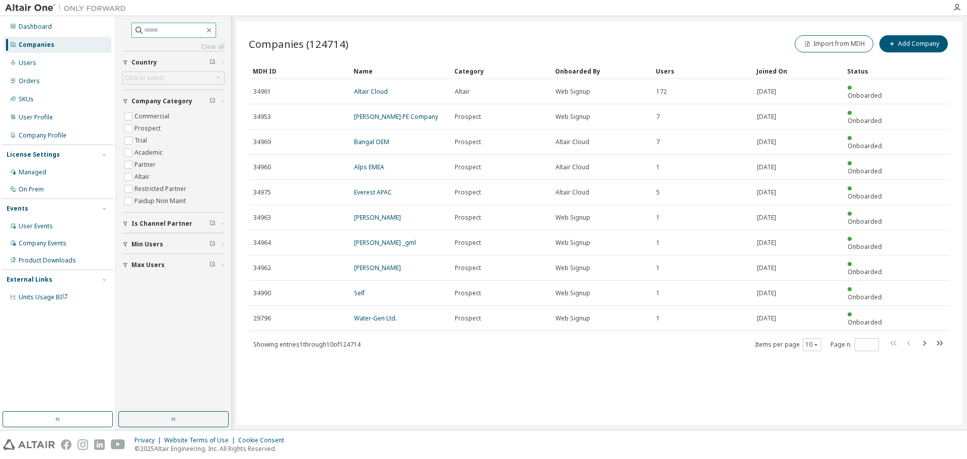
click at [175, 32] on input "text" at bounding box center [174, 30] width 60 height 10
paste input "**********"
type input "**********"
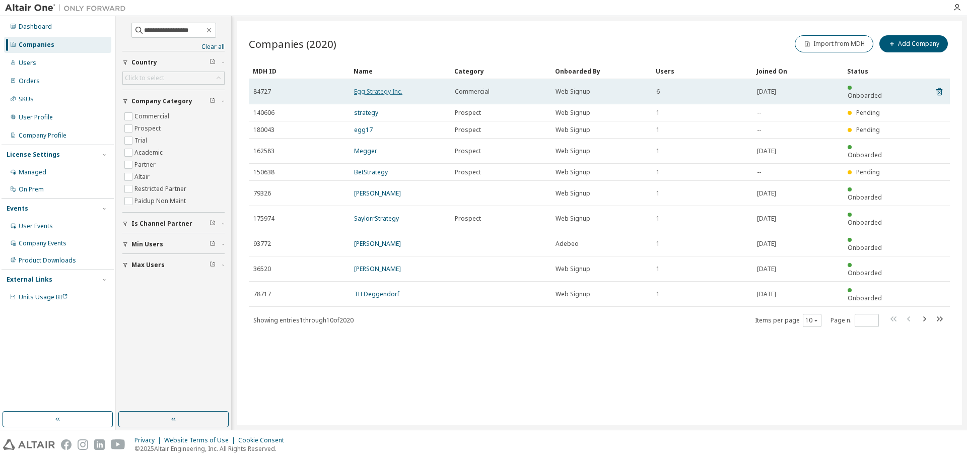
click at [388, 87] on link "Egg Strategy Inc." at bounding box center [378, 91] width 48 height 9
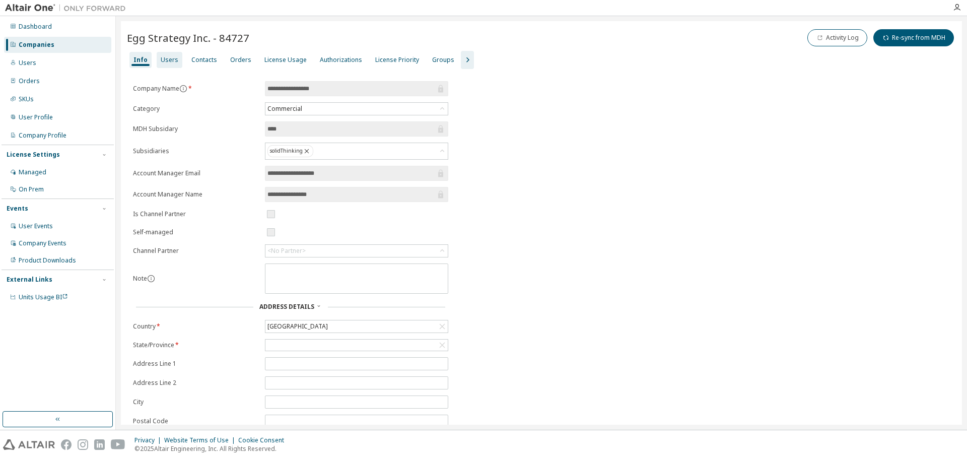
click at [267, 59] on div "License Usage" at bounding box center [285, 60] width 42 height 8
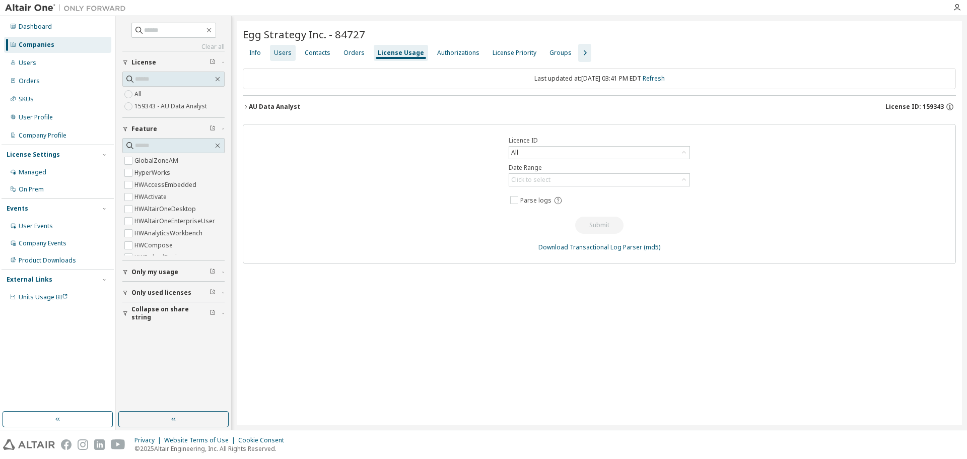
click at [286, 50] on div "Users" at bounding box center [283, 53] width 18 height 8
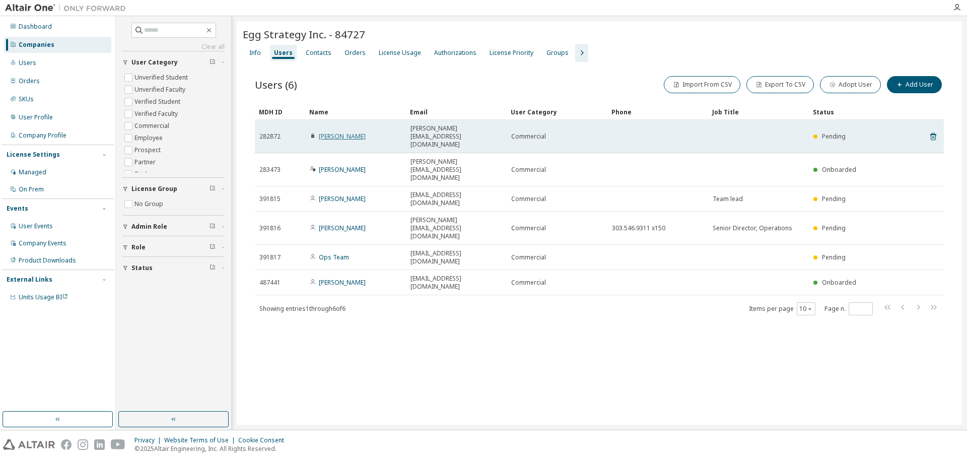
click at [341, 132] on link "[PERSON_NAME]" at bounding box center [342, 136] width 47 height 9
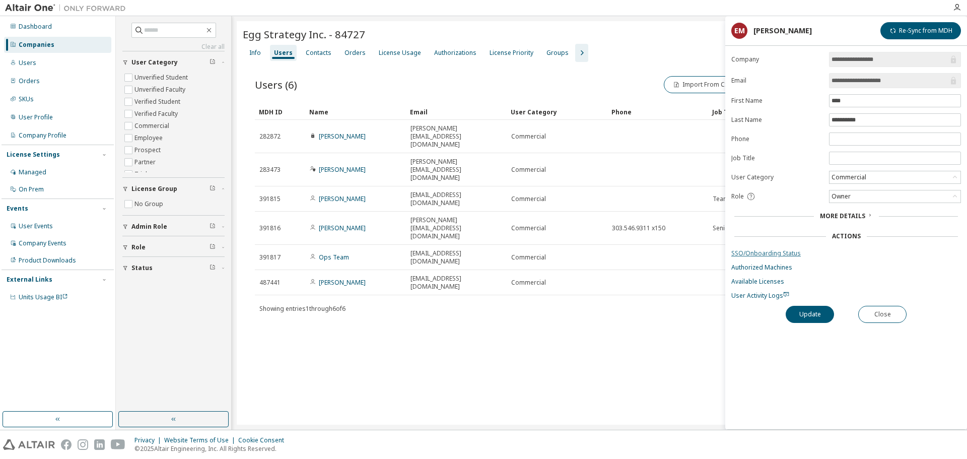
click at [778, 252] on link "SSO/Onboarding Status" at bounding box center [846, 253] width 230 height 8
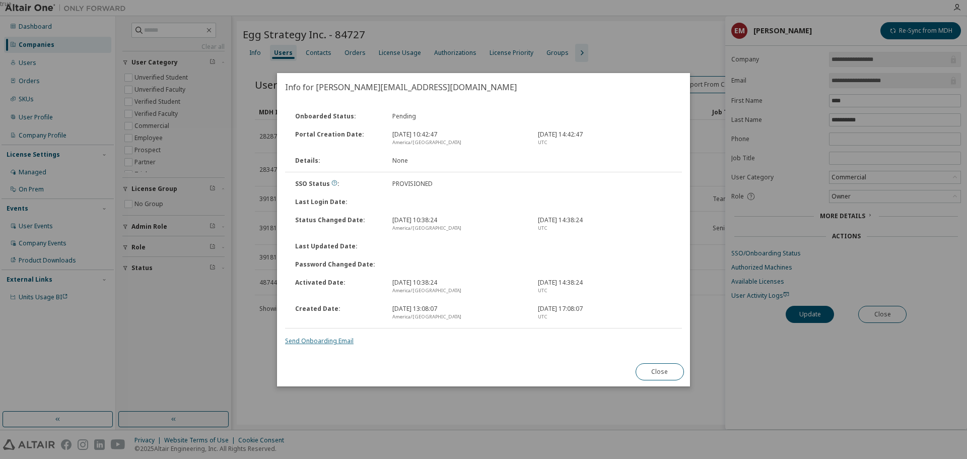
click at [327, 341] on link "Send Onboarding Email" at bounding box center [319, 341] width 69 height 9
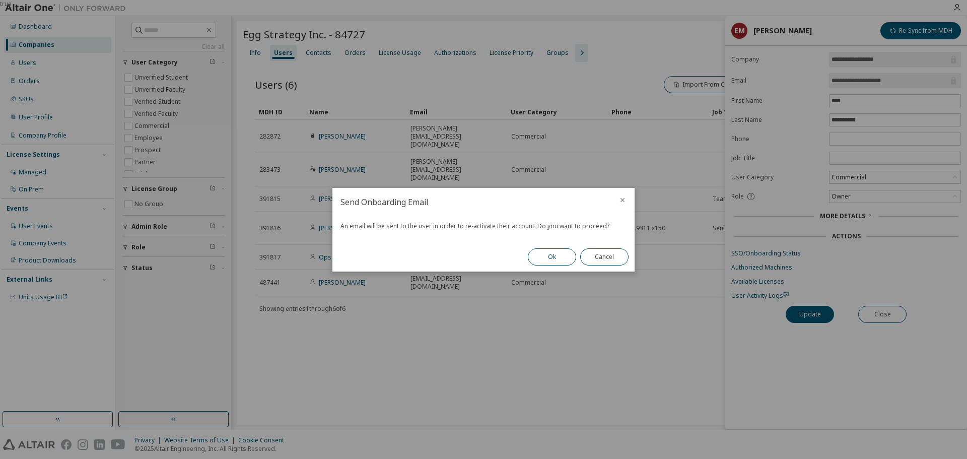
click at [541, 250] on button "Ok" at bounding box center [552, 256] width 48 height 17
click at [602, 264] on button "Close" at bounding box center [604, 256] width 48 height 17
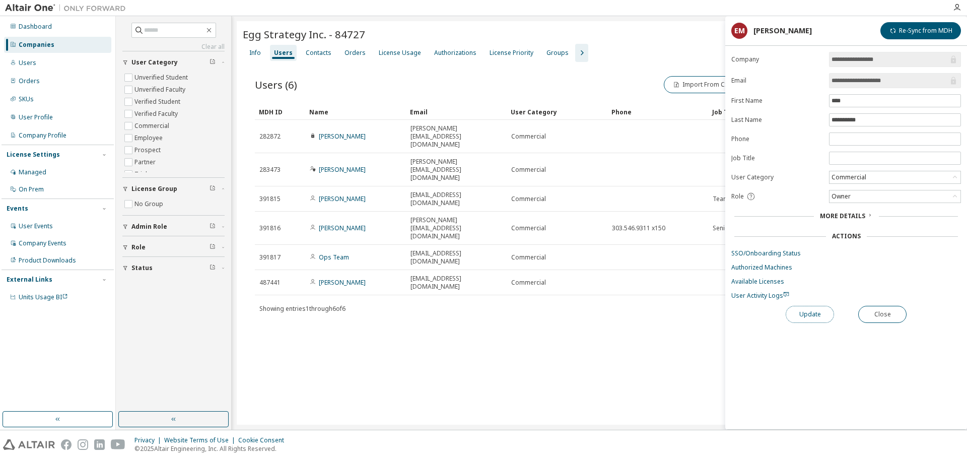
click at [802, 313] on button "Update" at bounding box center [810, 314] width 48 height 17
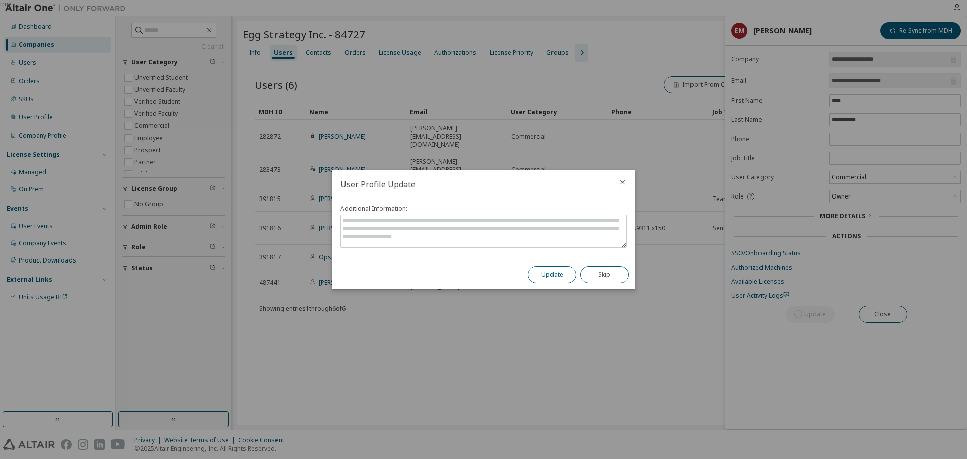
click at [557, 268] on button "Update" at bounding box center [552, 274] width 48 height 17
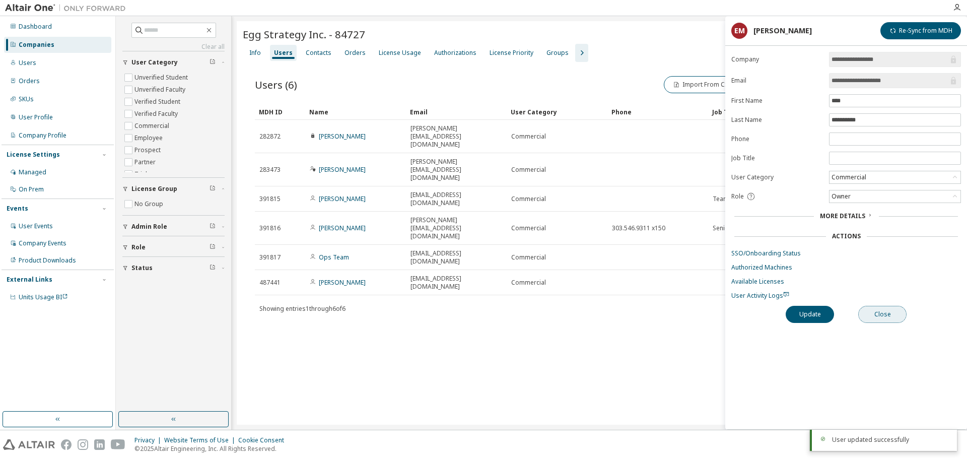
click at [893, 313] on button "Close" at bounding box center [882, 314] width 48 height 17
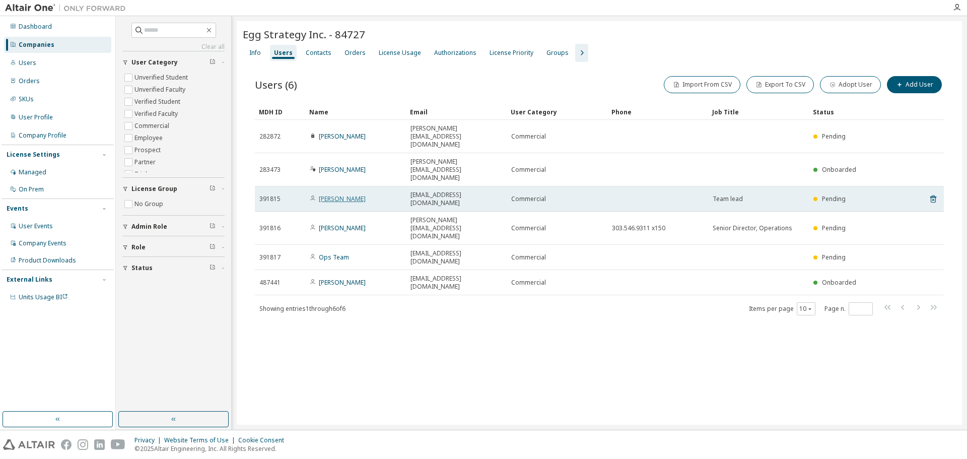
click at [342, 194] on link "[PERSON_NAME]" at bounding box center [342, 198] width 47 height 9
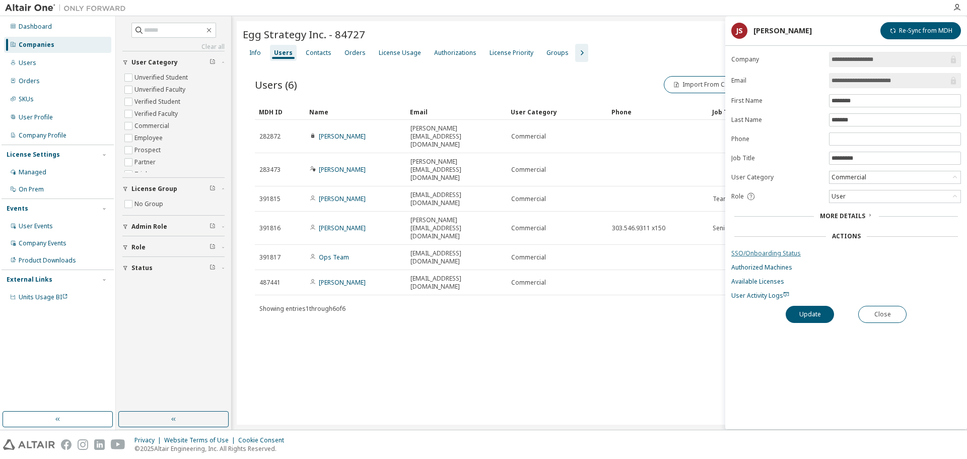
click at [761, 254] on link "SSO/Onboarding Status" at bounding box center [846, 253] width 230 height 8
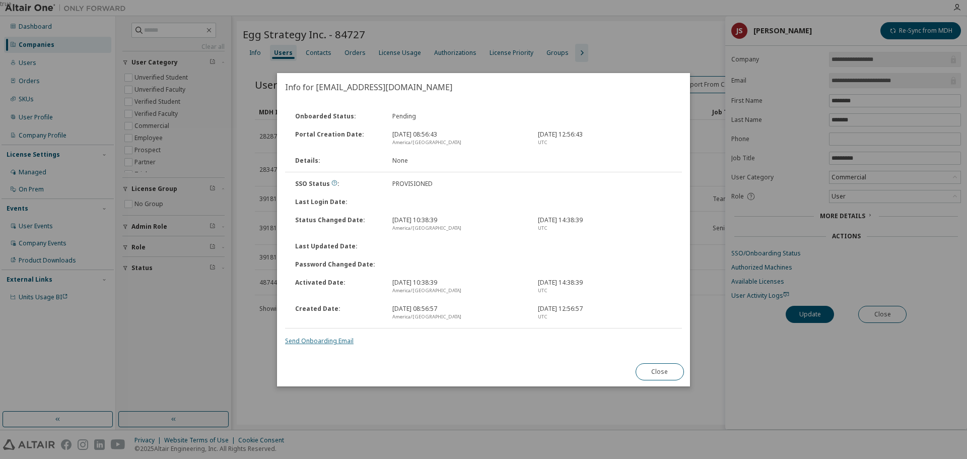
click at [326, 338] on link "Send Onboarding Email" at bounding box center [319, 341] width 69 height 9
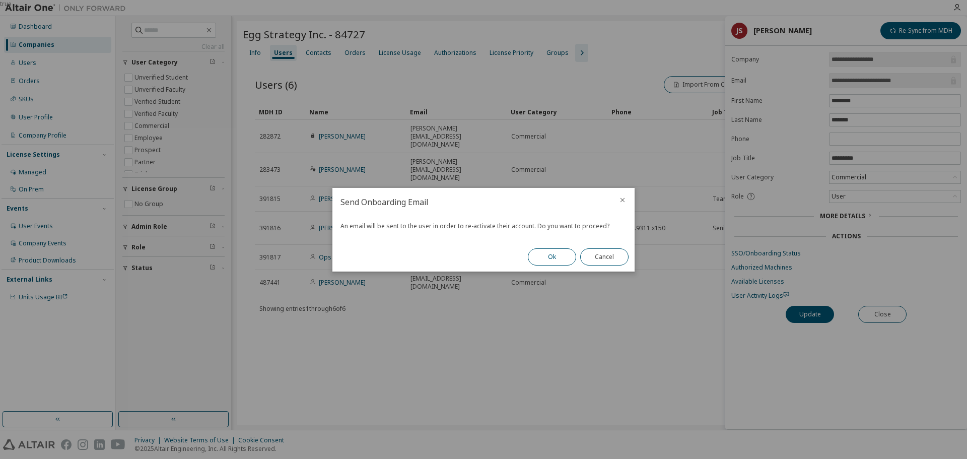
click at [542, 255] on button "Ok" at bounding box center [552, 256] width 48 height 17
click at [598, 261] on button "Close" at bounding box center [604, 256] width 48 height 17
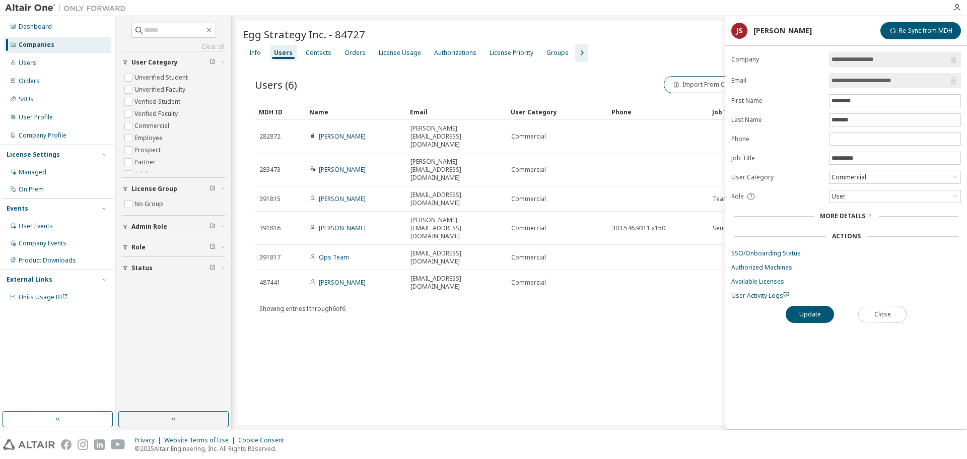
drag, startPoint x: 889, startPoint y: 314, endPoint x: 885, endPoint y: 309, distance: 6.4
click at [888, 314] on button "Close" at bounding box center [882, 314] width 48 height 17
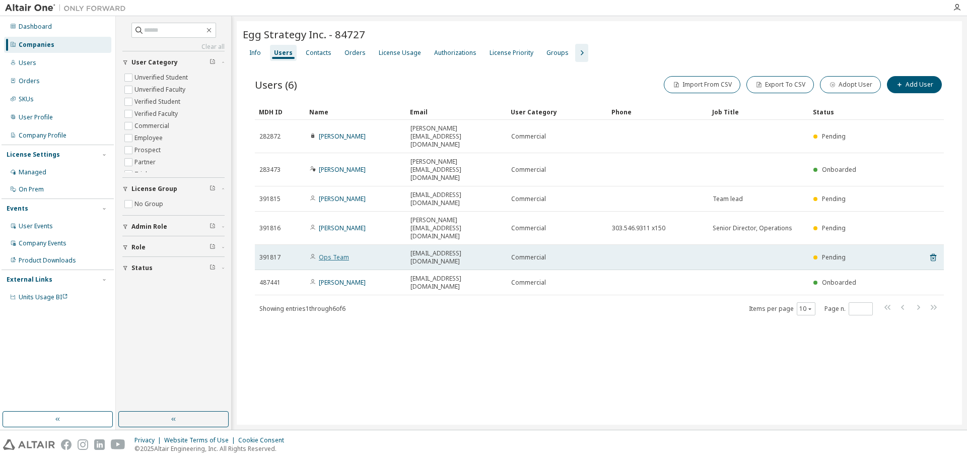
click at [331, 253] on link "Ops Team" at bounding box center [334, 257] width 30 height 9
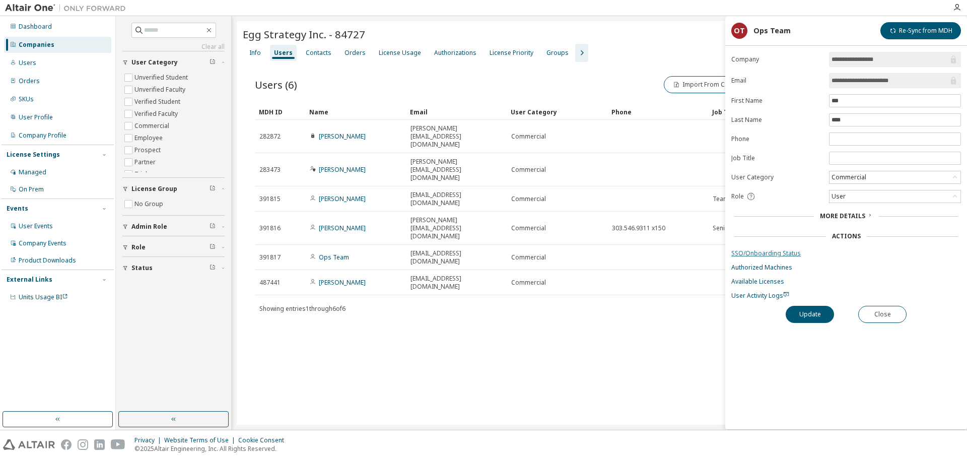
click at [758, 253] on link "SSO/Onboarding Status" at bounding box center [846, 253] width 230 height 8
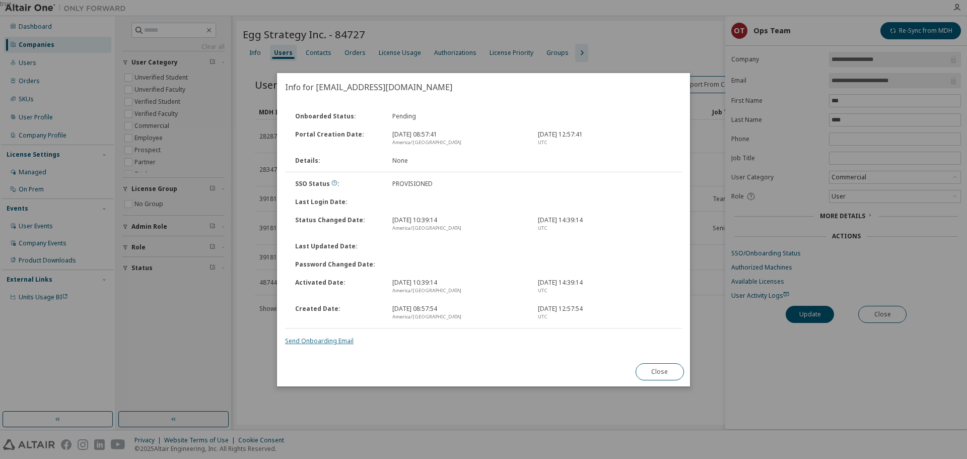
click at [318, 344] on link "Send Onboarding Email" at bounding box center [319, 341] width 69 height 9
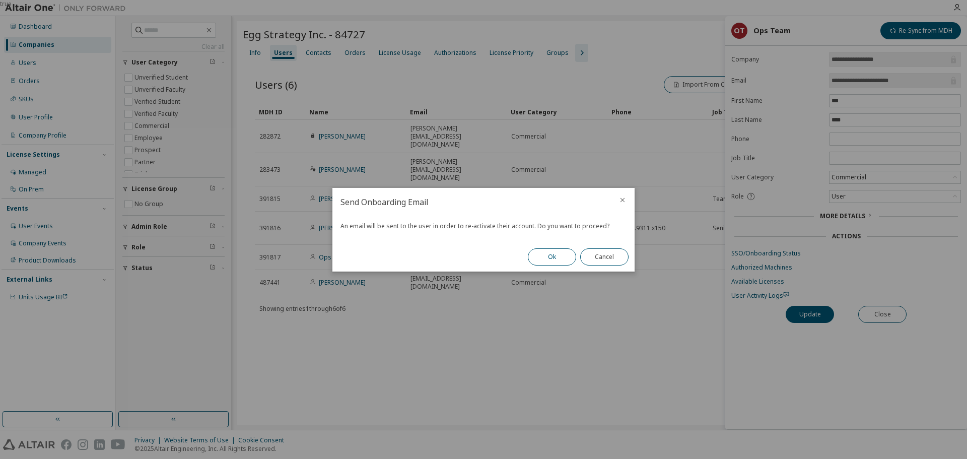
click at [561, 256] on button "Ok" at bounding box center [552, 256] width 48 height 17
click at [604, 255] on button "Close" at bounding box center [604, 256] width 48 height 17
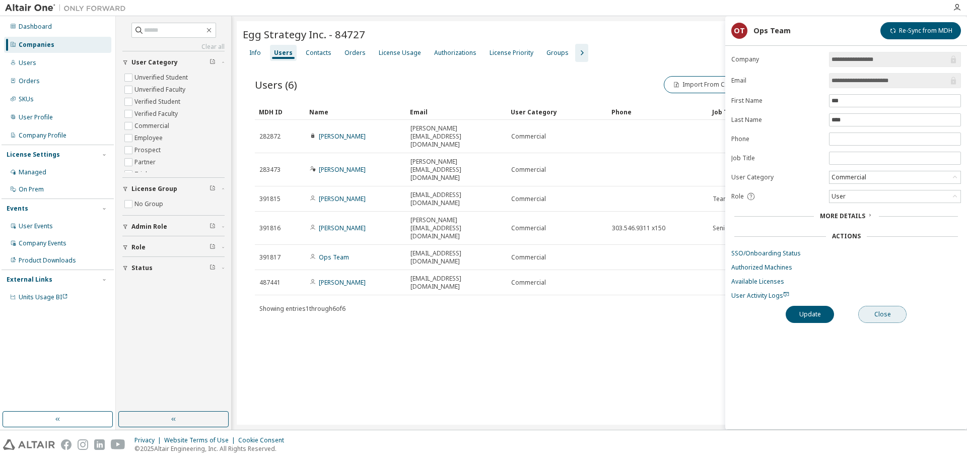
click at [881, 316] on button "Close" at bounding box center [882, 314] width 48 height 17
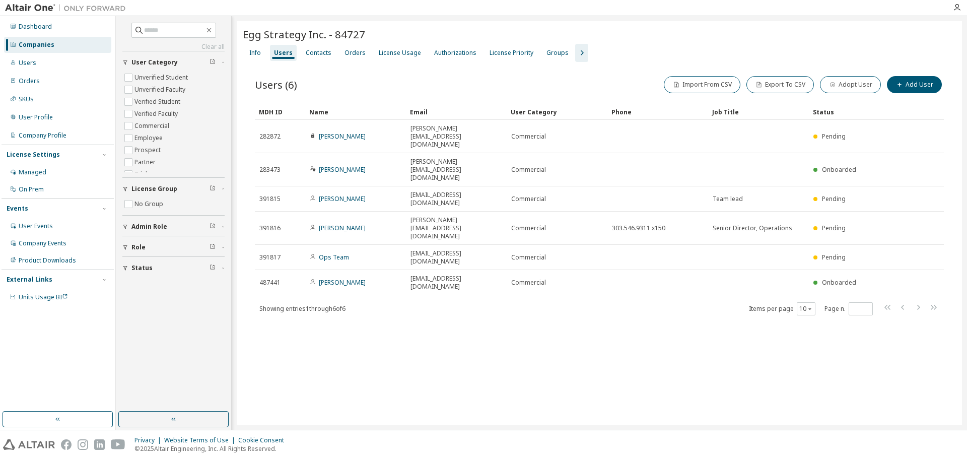
drag, startPoint x: 66, startPoint y: 65, endPoint x: 108, endPoint y: 51, distance: 44.1
click at [68, 65] on div "Users" at bounding box center [57, 63] width 107 height 16
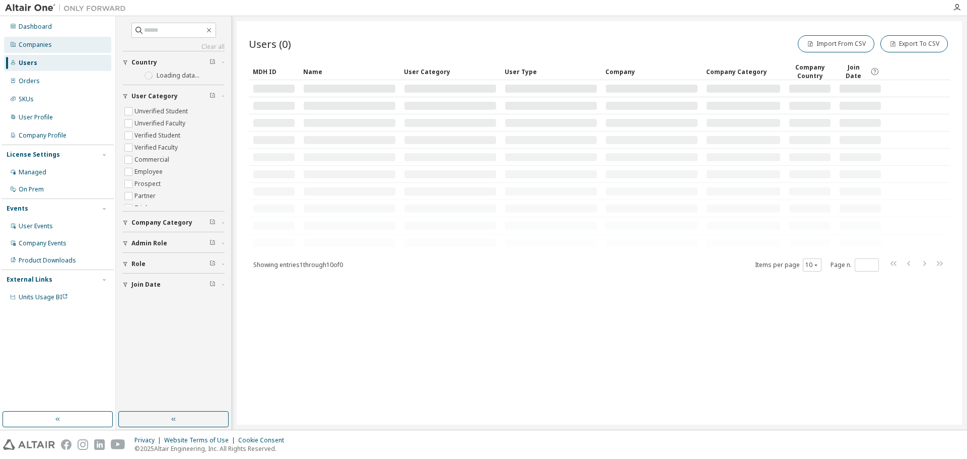
click at [77, 43] on div "Companies" at bounding box center [57, 45] width 107 height 16
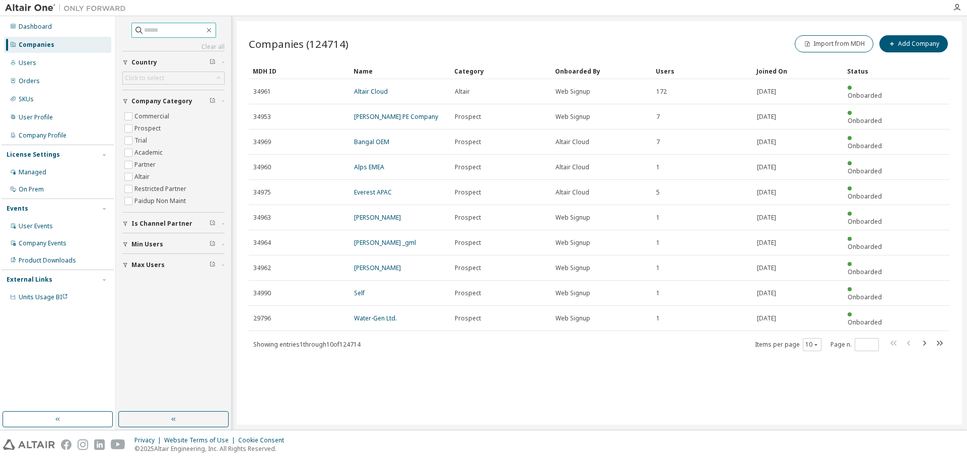
click at [148, 31] on input "text" at bounding box center [174, 30] width 60 height 10
paste input "**********"
type input "**********"
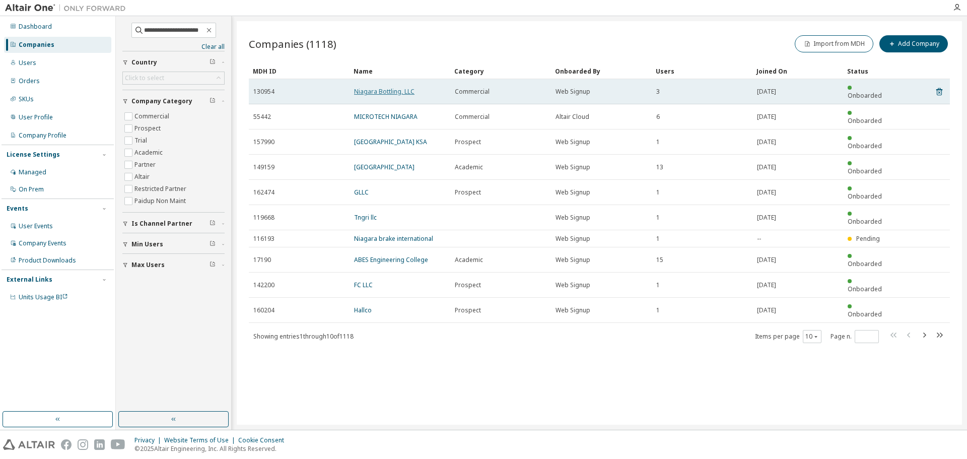
click at [390, 90] on link "Niagara Bottling, LLC" at bounding box center [384, 91] width 60 height 9
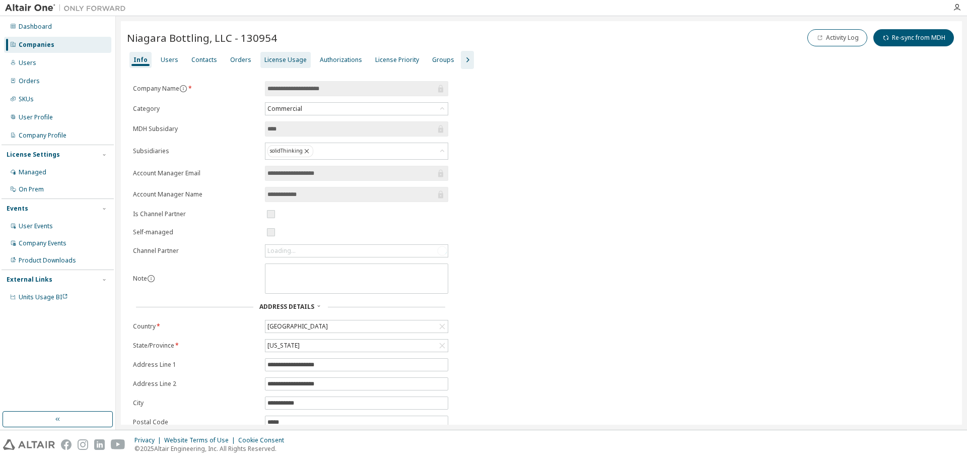
click at [283, 63] on div "License Usage" at bounding box center [285, 60] width 42 height 8
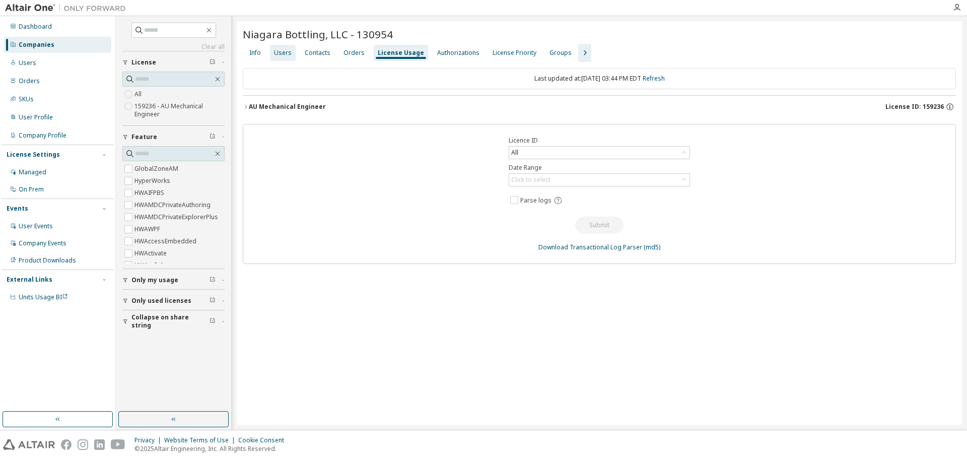
click at [289, 52] on div "Users" at bounding box center [283, 53] width 18 height 8
